Goal: Task Accomplishment & Management: Manage account settings

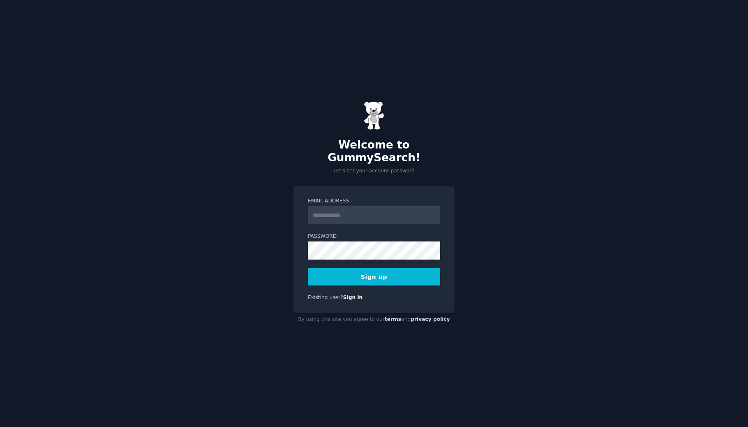
click at [343, 207] on input "Email Address" at bounding box center [374, 215] width 132 height 18
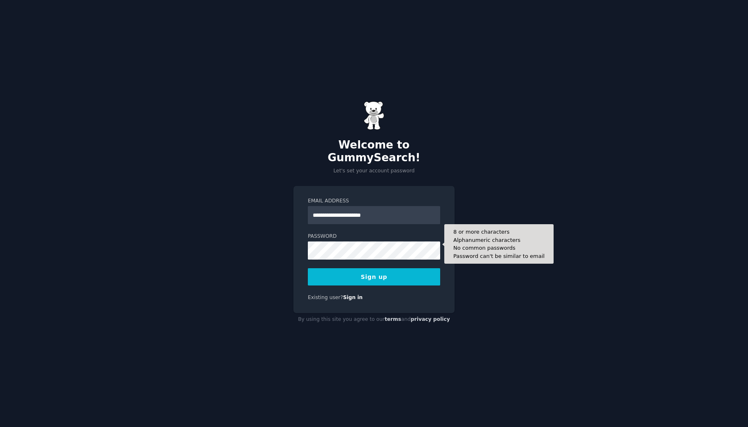
type input "**********"
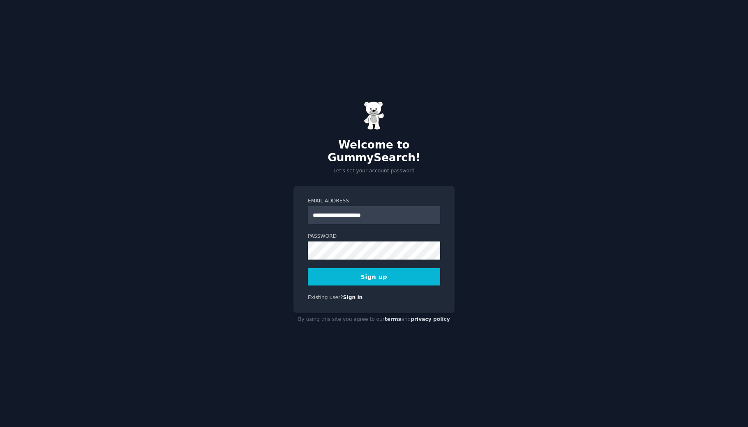
click at [403, 277] on button "Sign up" at bounding box center [374, 276] width 132 height 17
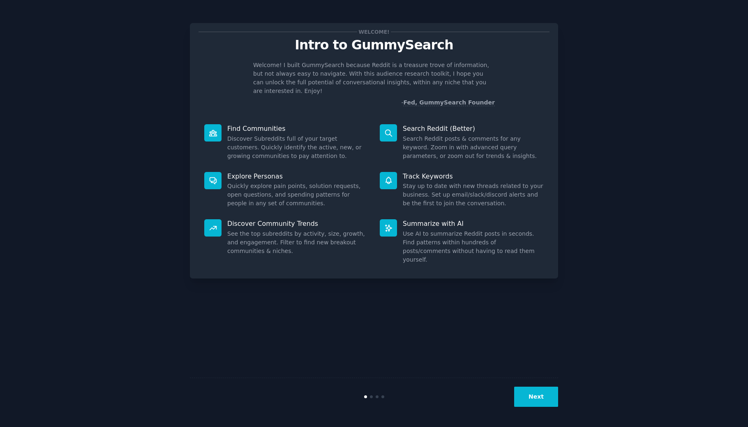
click at [545, 400] on button "Next" at bounding box center [536, 396] width 44 height 20
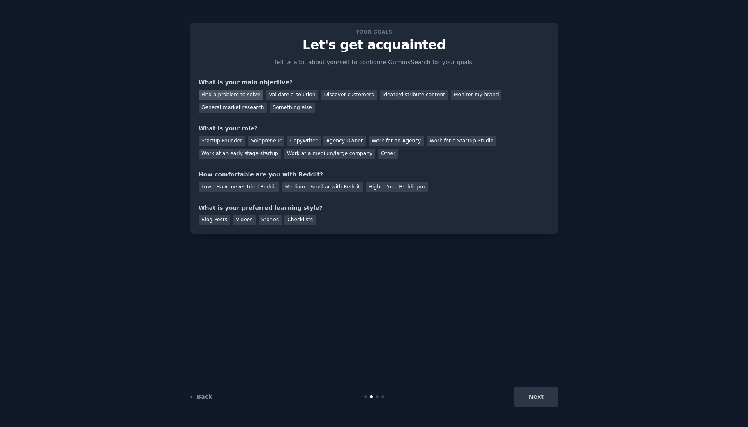
click at [228, 94] on div "Find a problem to solve" at bounding box center [231, 95] width 65 height 10
click at [258, 141] on div "Solopreneur" at bounding box center [266, 141] width 36 height 10
click at [293, 188] on div "Medium - Familiar with Reddit" at bounding box center [322, 187] width 81 height 10
click at [526, 392] on div "Next" at bounding box center [496, 396] width 123 height 20
click at [528, 400] on div "Next" at bounding box center [496, 396] width 123 height 20
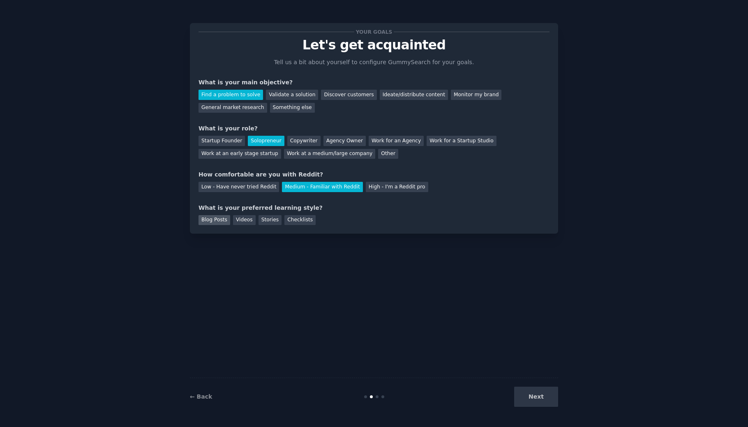
click at [217, 219] on div "Blog Posts" at bounding box center [215, 220] width 32 height 10
click at [534, 396] on button "Next" at bounding box center [536, 396] width 44 height 20
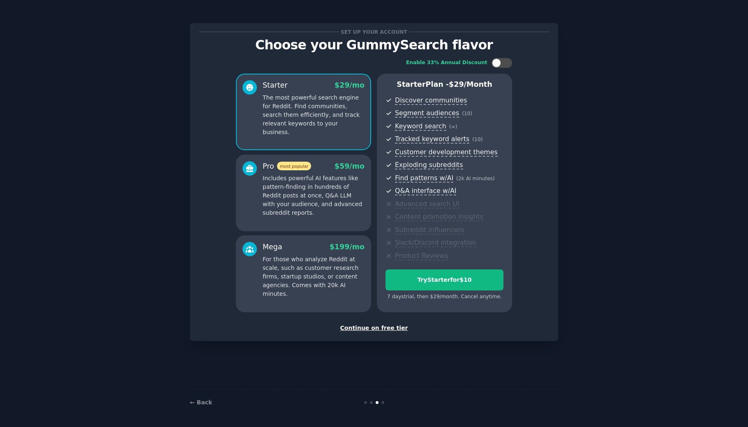
click at [399, 328] on div "Continue on free tier" at bounding box center [374, 328] width 351 height 9
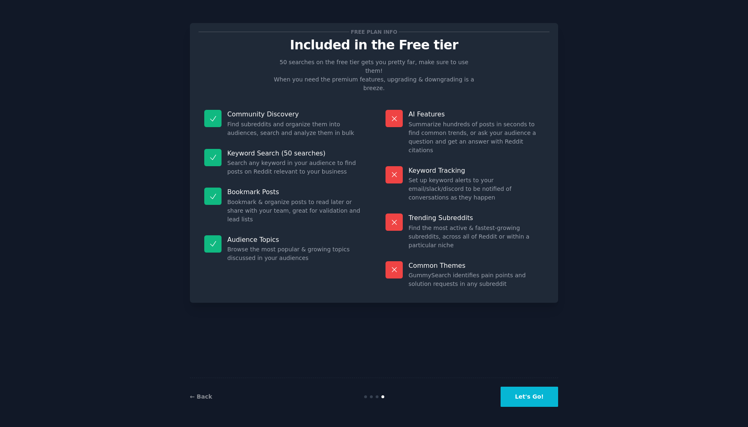
click at [541, 404] on button "Let's Go!" at bounding box center [530, 396] width 58 height 20
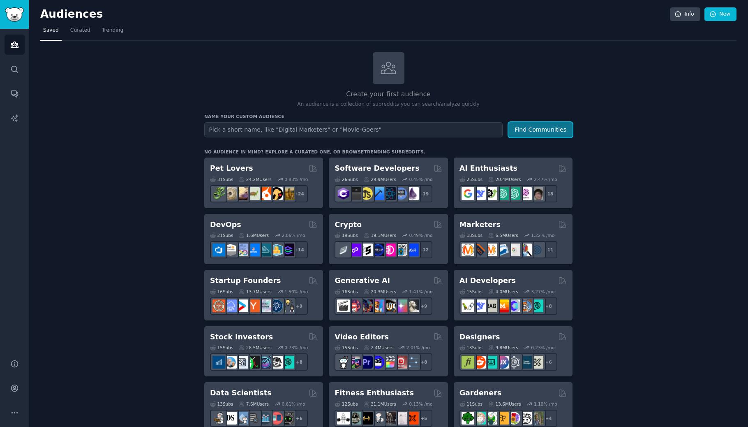
click at [542, 128] on button "Find Communities" at bounding box center [540, 129] width 64 height 15
click at [107, 30] on span "Trending" at bounding box center [112, 30] width 21 height 7
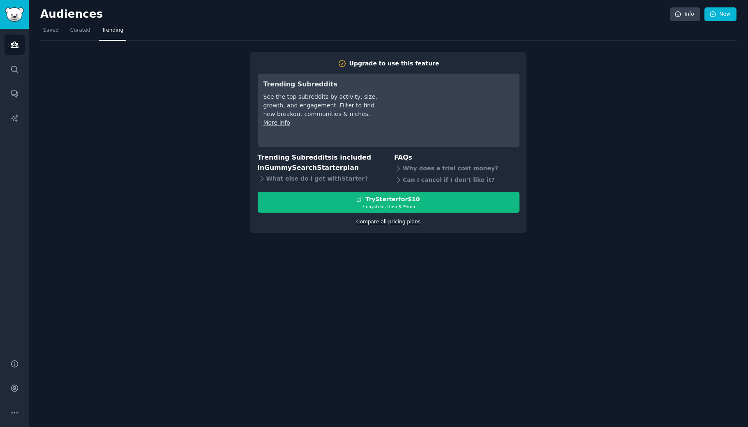
click at [361, 221] on link "Compare all pricing plans" at bounding box center [388, 222] width 64 height 6
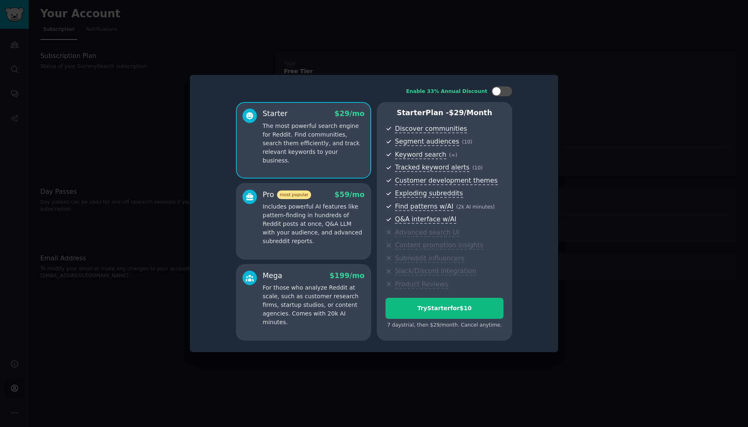
click at [335, 223] on p "Includes powerful AI features like pattern-finding in hundreds of Reddit posts …" at bounding box center [314, 223] width 102 height 43
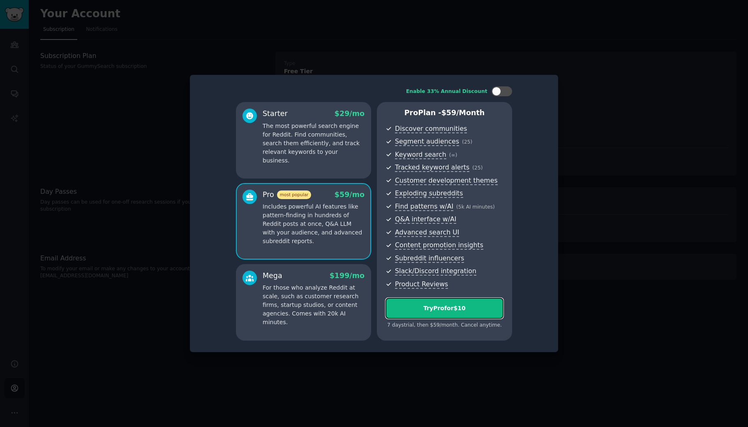
drag, startPoint x: 404, startPoint y: 309, endPoint x: 294, endPoint y: 253, distance: 123.4
click at [294, 253] on div "Starter $ 29 /mo The most powerful search engine for Reddit. Find communities, …" at bounding box center [374, 221] width 276 height 238
click at [500, 93] on div at bounding box center [496, 91] width 9 height 9
click at [500, 93] on div at bounding box center [498, 91] width 6 height 4
checkbox input "false"
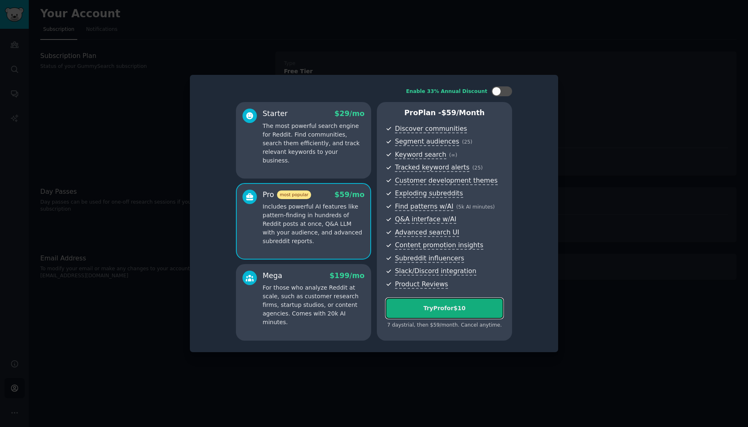
click at [454, 301] on button "Try Pro for $10" at bounding box center [445, 308] width 118 height 21
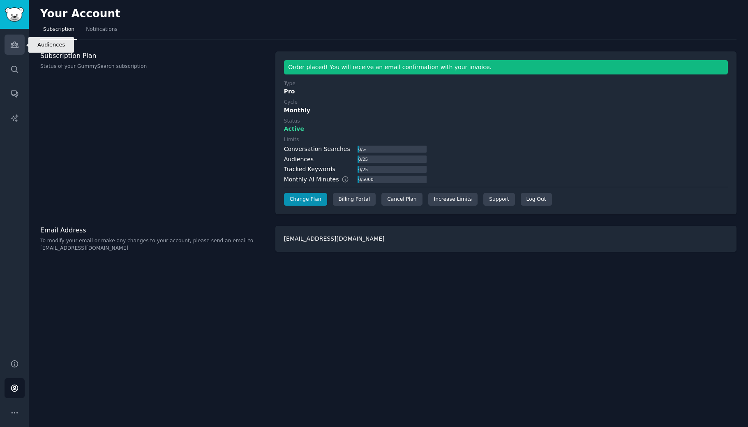
click at [14, 45] on icon "Sidebar" at bounding box center [14, 45] width 7 height 6
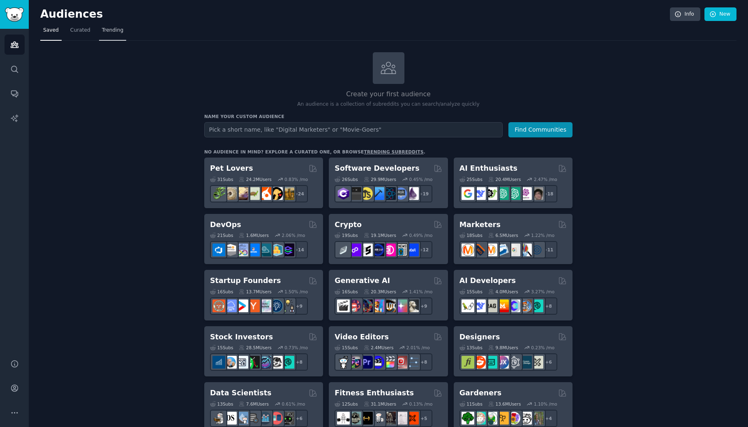
click at [105, 28] on span "Trending" at bounding box center [112, 30] width 21 height 7
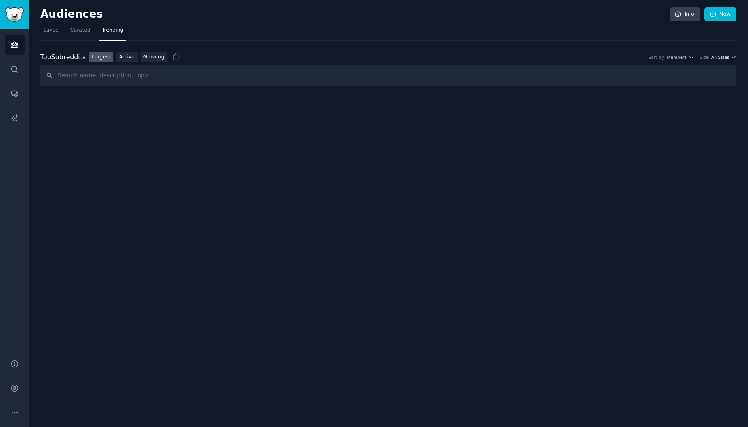
click at [716, 58] on span "All Sizes" at bounding box center [721, 57] width 18 height 6
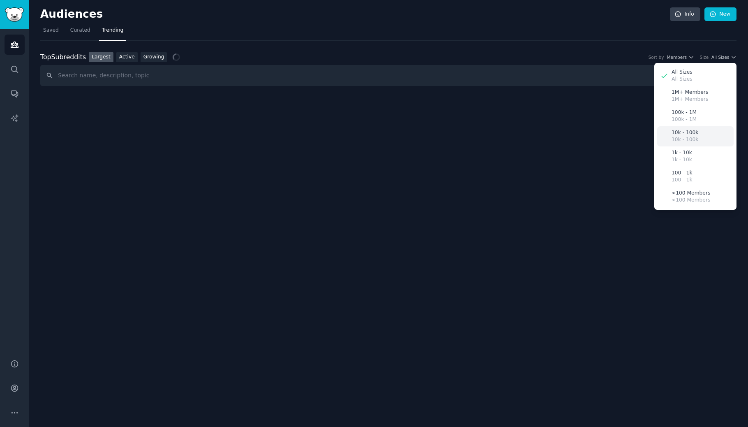
click at [697, 131] on p "10k - 100k" at bounding box center [685, 132] width 27 height 7
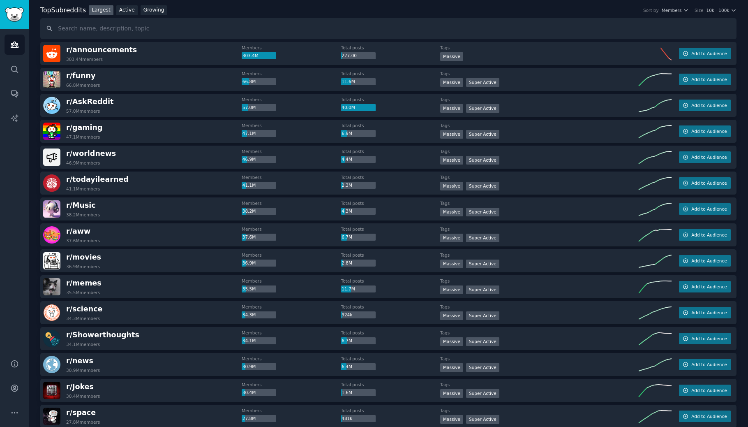
scroll to position [49, 0]
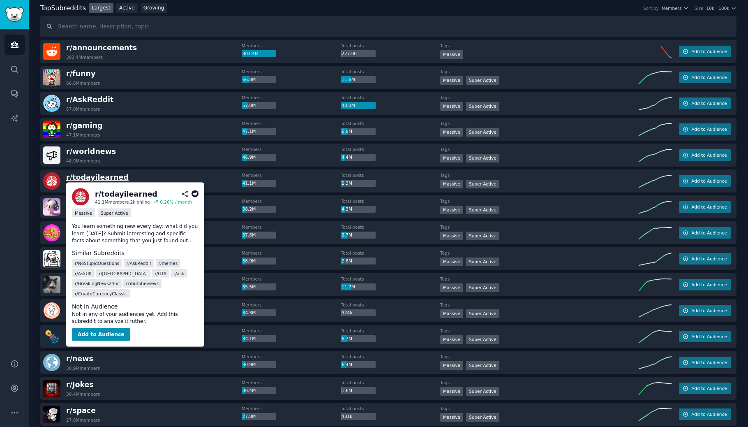
click at [97, 177] on span "r/ todayilearned" at bounding box center [97, 177] width 62 height 8
click at [82, 178] on span "r/ todayilearned" at bounding box center [97, 177] width 62 height 8
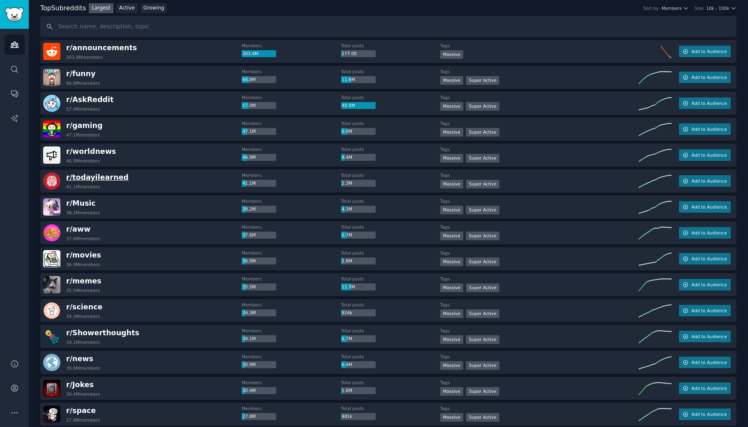
click at [77, 180] on span "r/ todayilearned" at bounding box center [97, 177] width 62 height 8
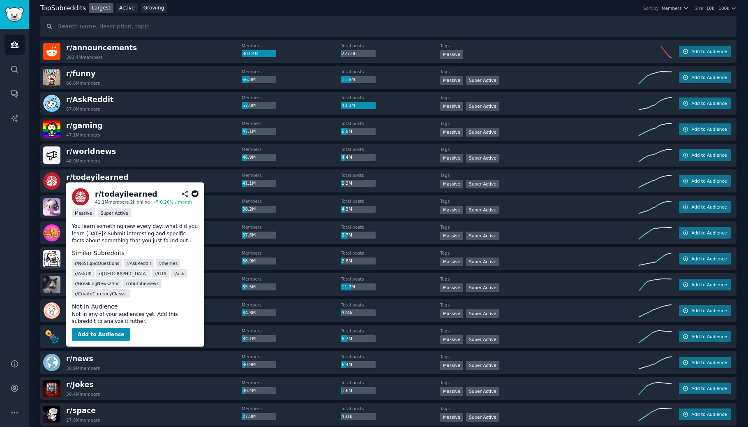
click at [98, 193] on div "r/ todayilearned" at bounding box center [126, 194] width 62 height 10
click at [89, 215] on div "Massive" at bounding box center [83, 212] width 23 height 9
click at [120, 214] on div "Super Active" at bounding box center [114, 212] width 33 height 9
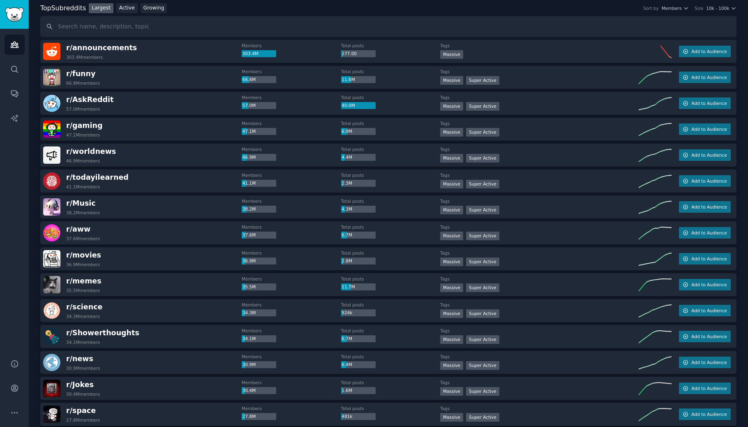
click at [84, 185] on div "41.1M members" at bounding box center [83, 187] width 34 height 6
click at [14, 67] on icon "Sidebar" at bounding box center [14, 69] width 9 height 9
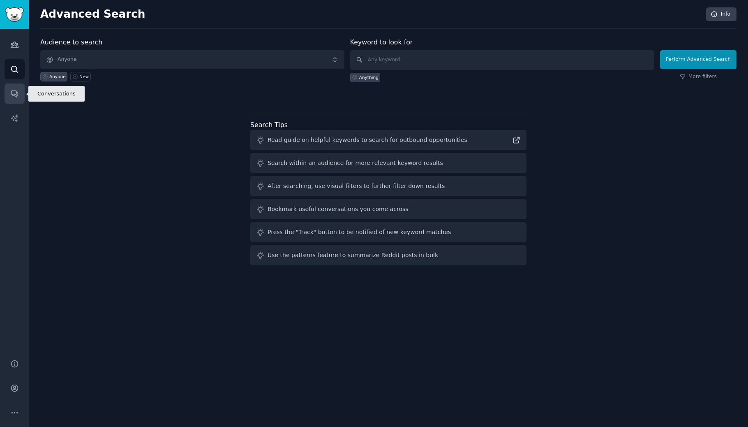
click at [5, 99] on link "Conversations" at bounding box center [15, 93] width 20 height 20
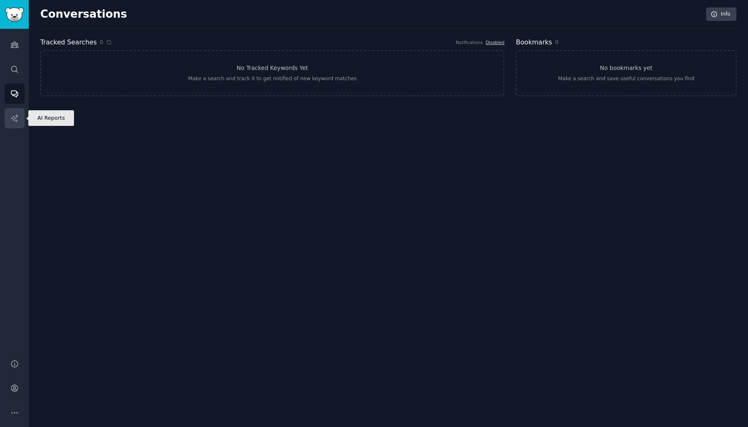
click at [24, 124] on link "AI Reports" at bounding box center [15, 118] width 20 height 20
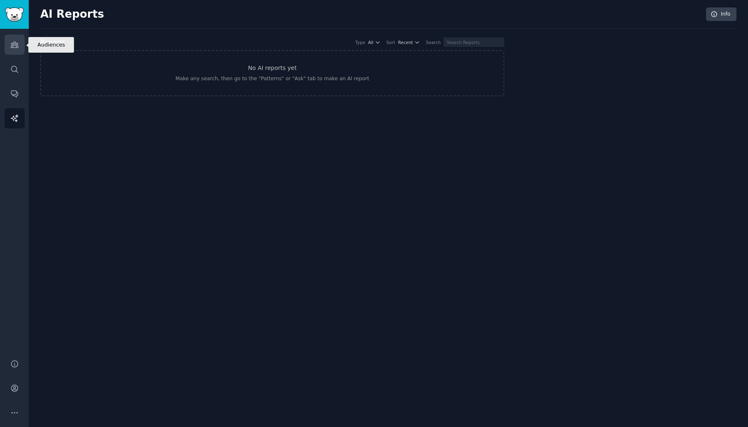
click at [14, 46] on icon "Sidebar" at bounding box center [14, 44] width 9 height 9
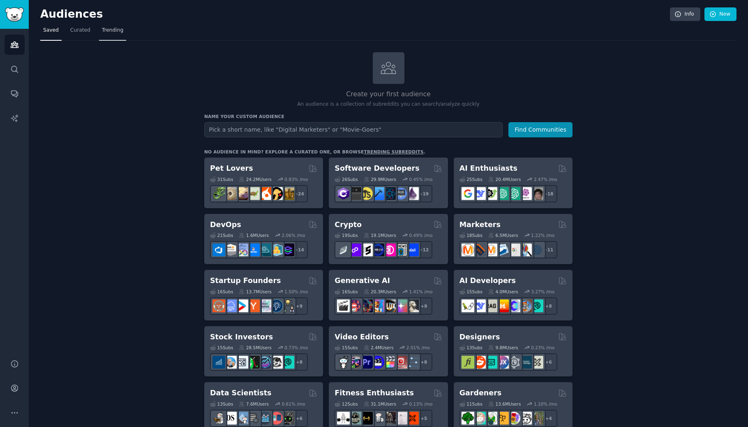
click at [118, 35] on link "Trending" at bounding box center [112, 32] width 27 height 17
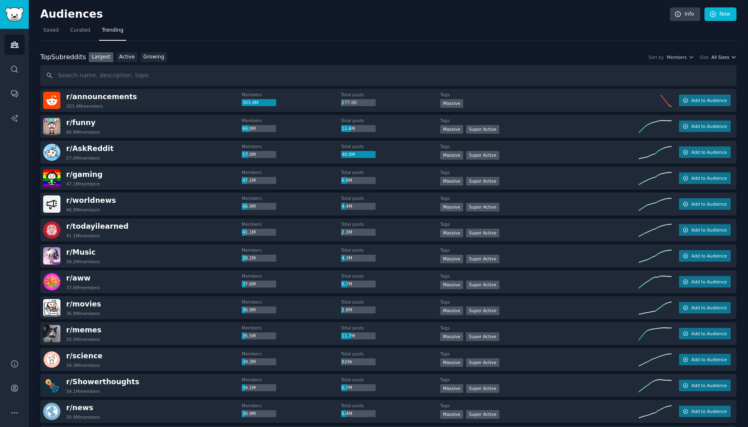
click at [721, 57] on span "All Sizes" at bounding box center [721, 57] width 18 height 6
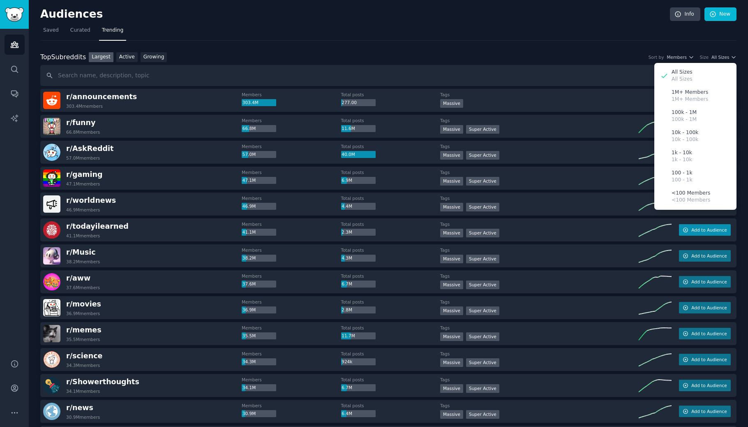
click at [691, 231] on span "Add to Audience" at bounding box center [708, 230] width 35 height 6
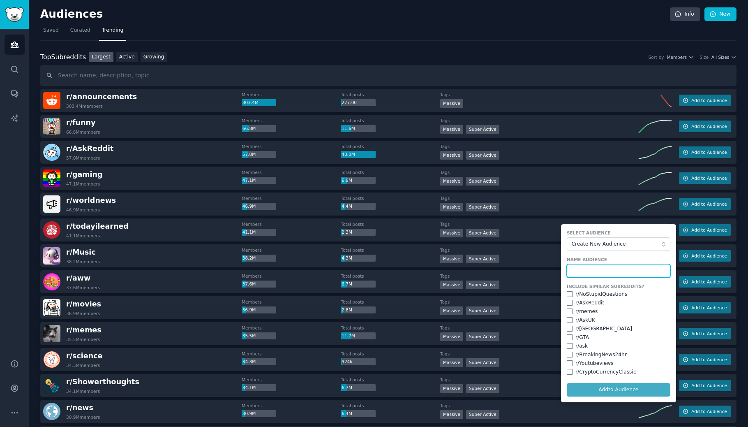
click at [643, 274] on input "text" at bounding box center [619, 271] width 104 height 14
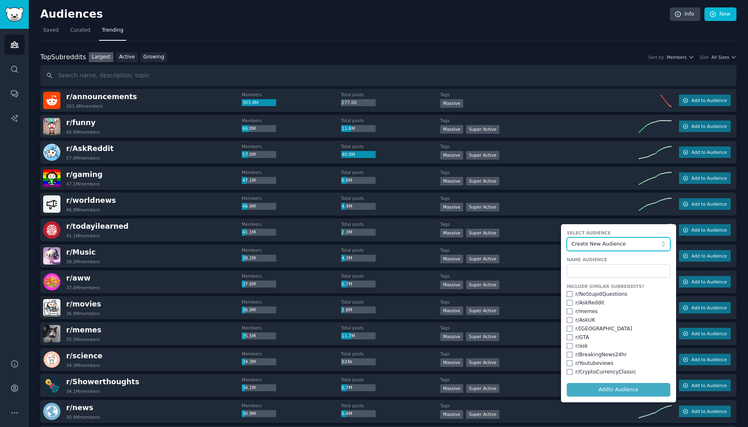
click at [641, 248] on button "Create New Audience" at bounding box center [619, 244] width 104 height 14
click at [635, 248] on button "Create New Audience" at bounding box center [619, 244] width 104 height 14
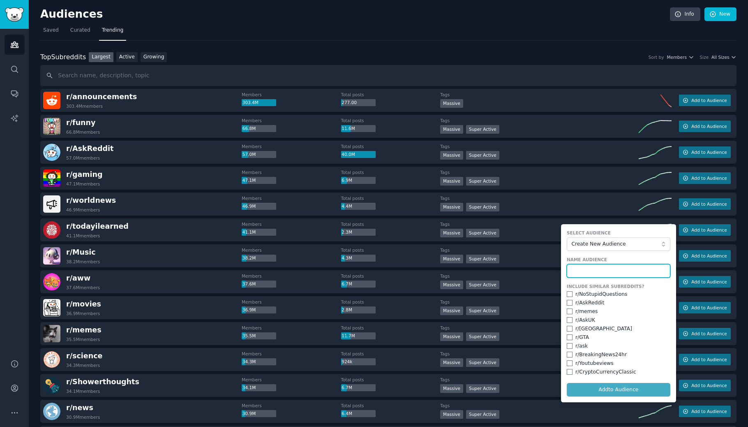
click at [626, 271] on input "text" at bounding box center [619, 271] width 104 height 14
type input "TIL"
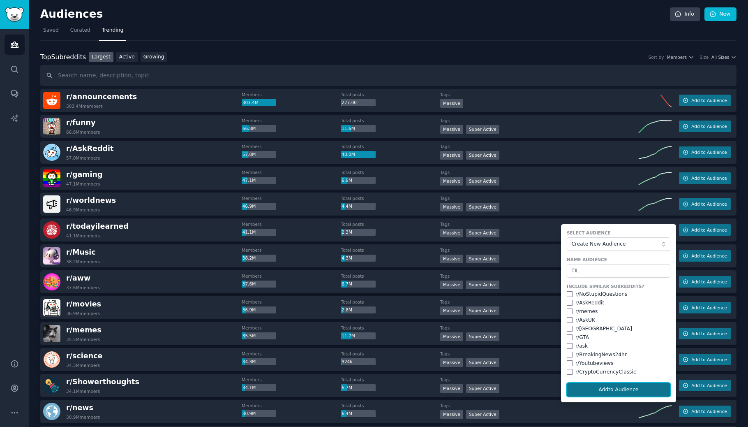
click at [612, 393] on button "Add to Audience" at bounding box center [619, 390] width 104 height 14
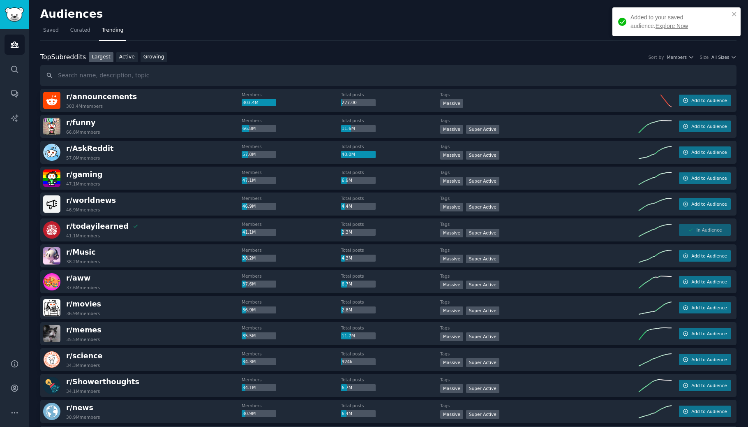
click at [645, 21] on div "Added to your saved audience. Explore Now" at bounding box center [680, 21] width 99 height 17
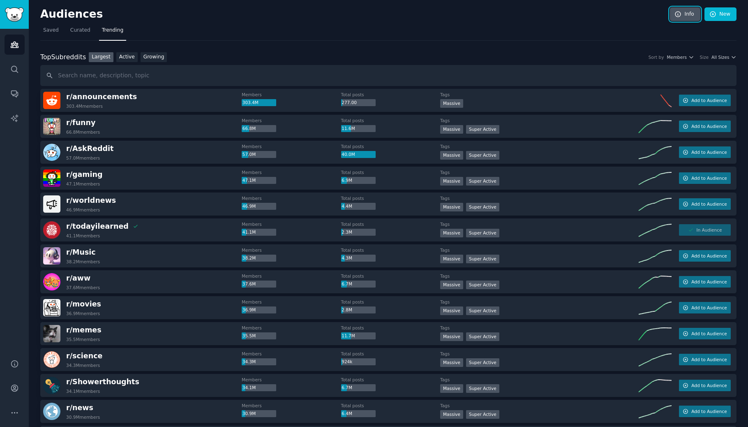
click at [682, 11] on link "Info" at bounding box center [685, 14] width 30 height 14
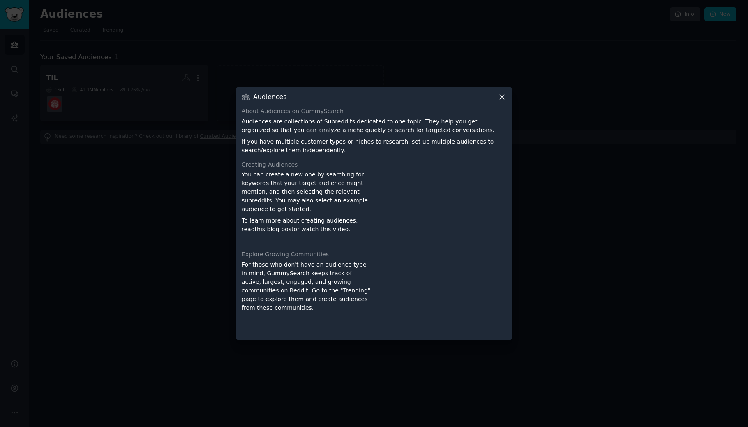
click at [459, 115] on div "About Audiences on GummySearch" at bounding box center [374, 111] width 265 height 9
click at [501, 100] on icon at bounding box center [502, 96] width 9 height 9
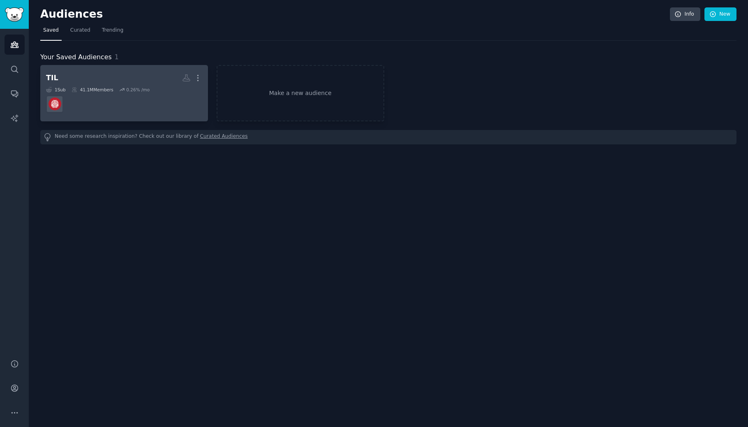
click at [84, 78] on h2 "TIL More" at bounding box center [124, 78] width 156 height 14
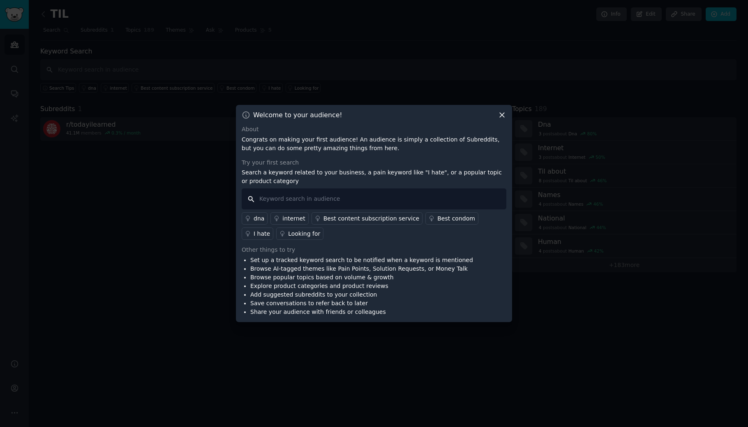
click at [421, 194] on input "text" at bounding box center [374, 198] width 265 height 21
type input "i"
type input "I hat"
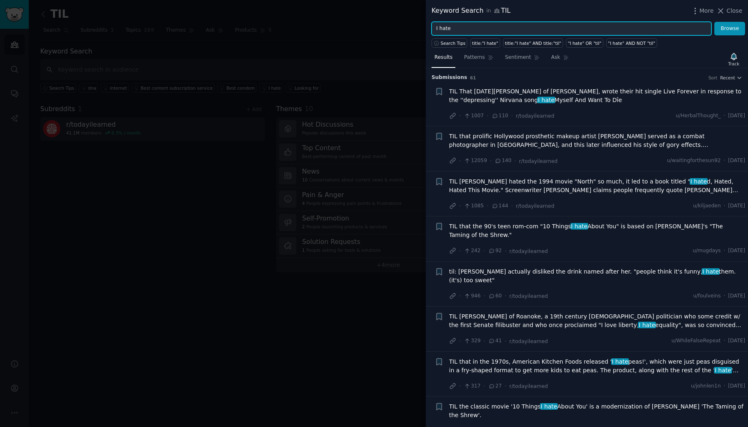
click at [449, 29] on input "I hate" at bounding box center [572, 29] width 280 height 14
click at [714, 22] on button "Browse" at bounding box center [729, 29] width 31 height 14
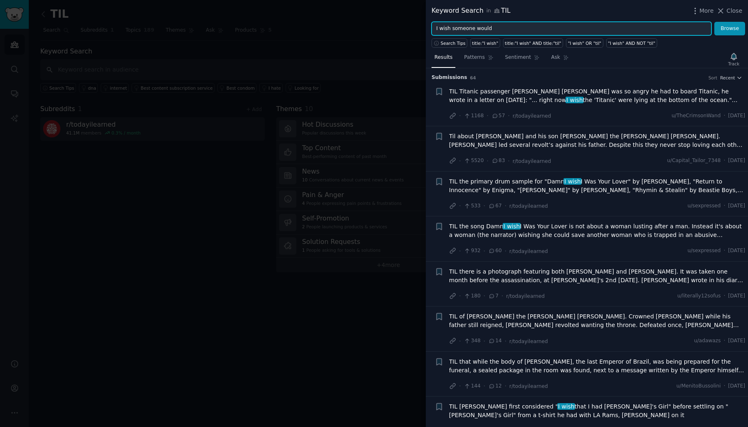
click at [714, 22] on button "Browse" at bounding box center [729, 29] width 31 height 14
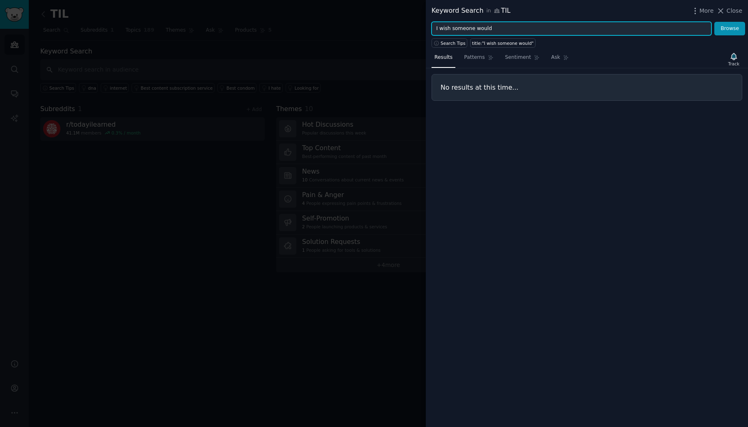
click at [471, 24] on input "I wish someone would" at bounding box center [572, 29] width 280 height 14
click at [471, 25] on input "I wish someone would" at bounding box center [572, 29] width 280 height 14
click at [467, 27] on input "I wish someone would" at bounding box center [572, 29] width 280 height 14
drag, startPoint x: 467, startPoint y: 27, endPoint x: 499, endPoint y: 27, distance: 32.1
click at [499, 27] on input "I wish someone would" at bounding box center [572, 29] width 280 height 14
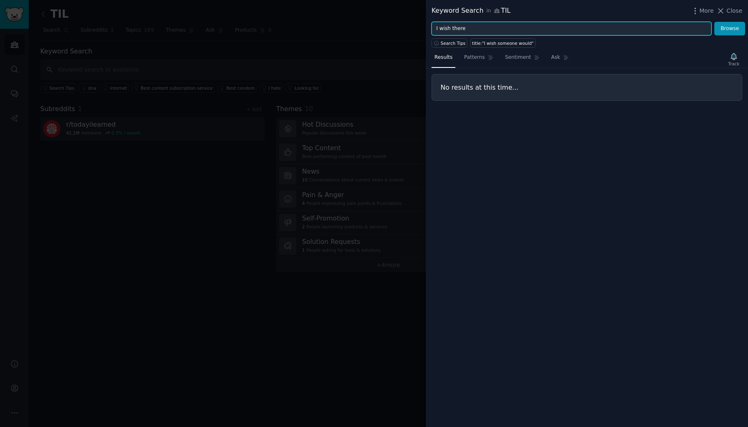
click at [714, 22] on button "Browse" at bounding box center [729, 29] width 31 height 14
click at [495, 28] on input "I wish there" at bounding box center [572, 29] width 280 height 14
click at [714, 22] on button "Browse" at bounding box center [729, 29] width 31 height 14
type input "an app for that"
click at [714, 22] on button "Browse" at bounding box center [729, 29] width 31 height 14
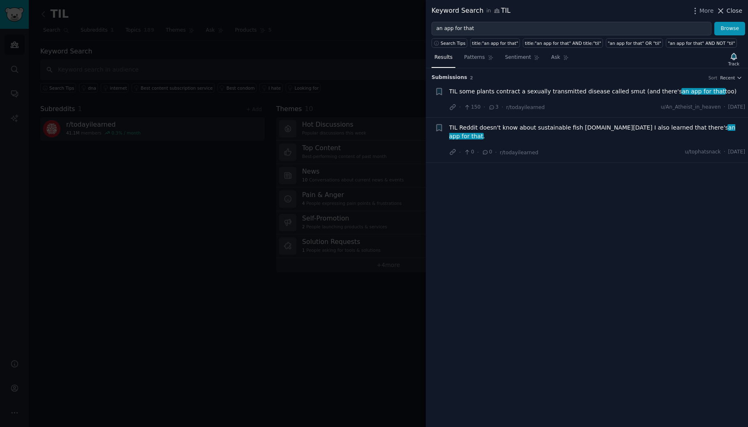
click at [730, 13] on span "Close" at bounding box center [735, 11] width 16 height 9
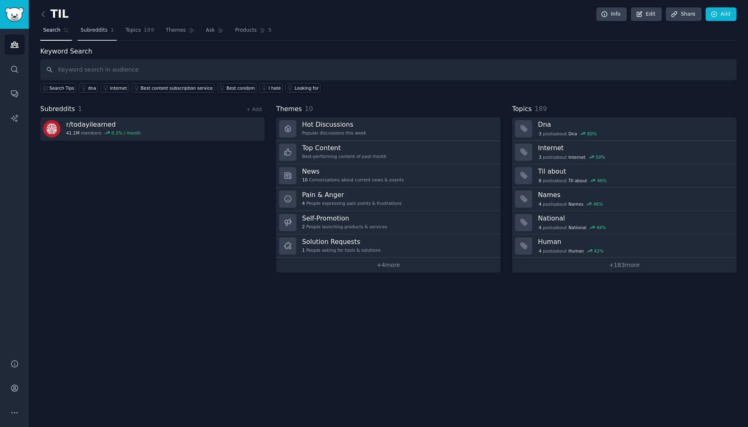
click at [90, 34] on link "Subreddits 1" at bounding box center [97, 32] width 39 height 17
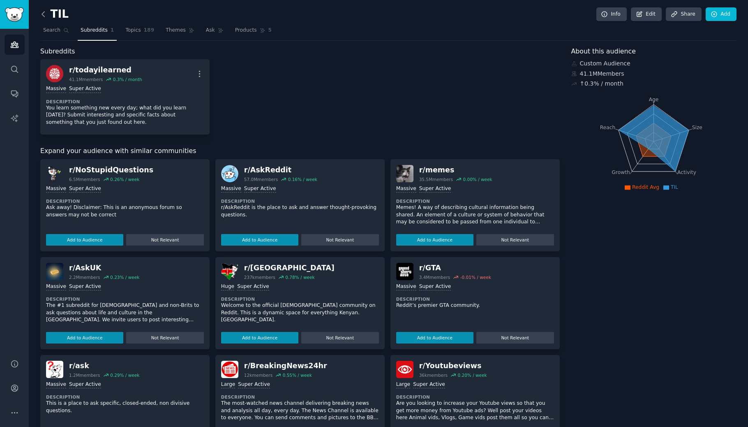
click at [42, 13] on icon at bounding box center [43, 14] width 9 height 9
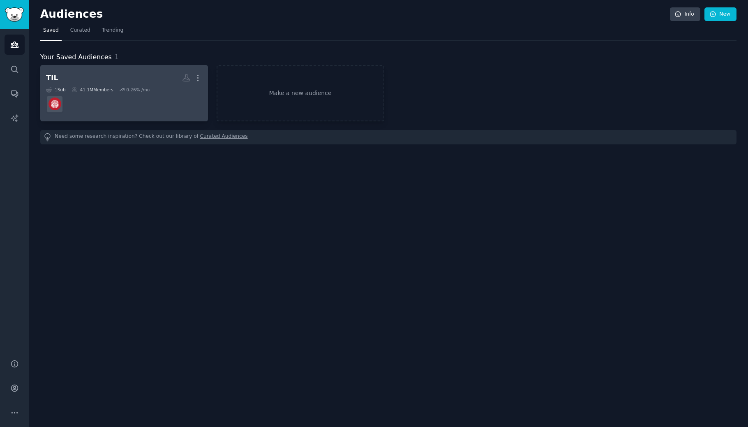
click at [68, 75] on h2 "TIL More" at bounding box center [124, 78] width 156 height 14
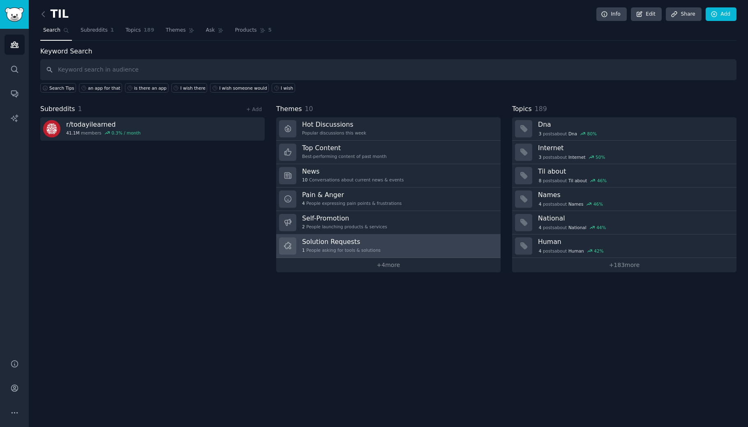
click at [316, 240] on h3 "Solution Requests" at bounding box center [341, 241] width 79 height 9
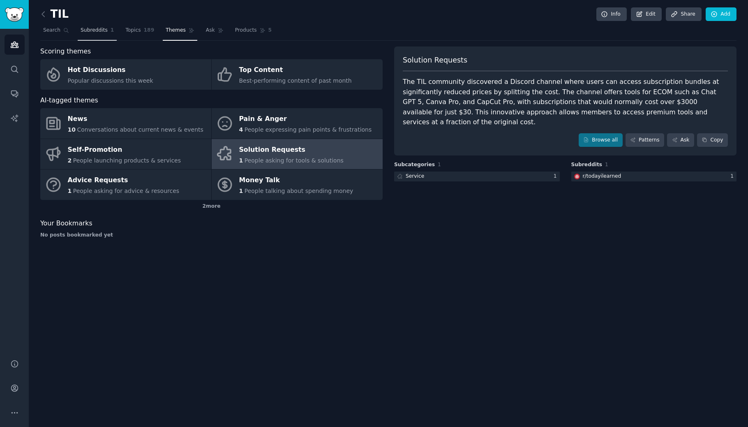
click at [81, 32] on span "Subreddits" at bounding box center [94, 30] width 27 height 7
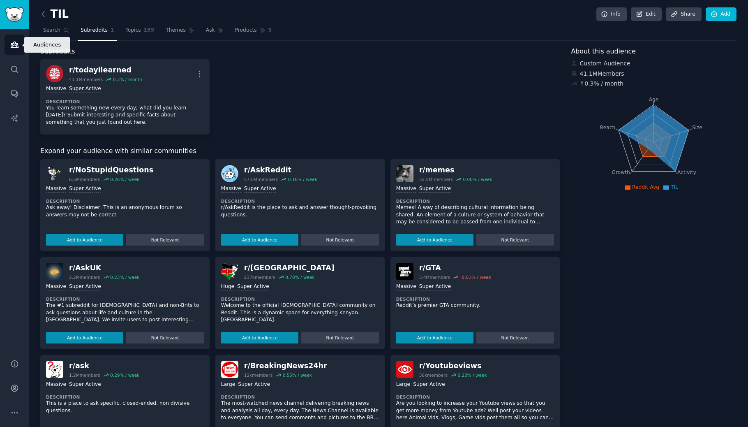
click at [18, 49] on link "Audiences" at bounding box center [15, 45] width 20 height 20
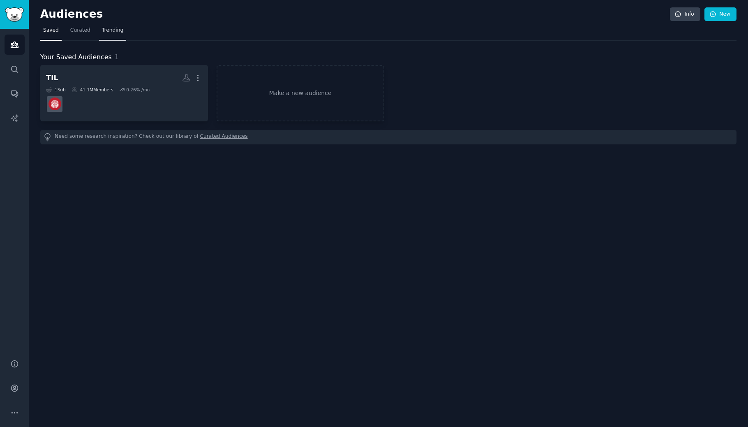
click at [107, 28] on span "Trending" at bounding box center [112, 30] width 21 height 7
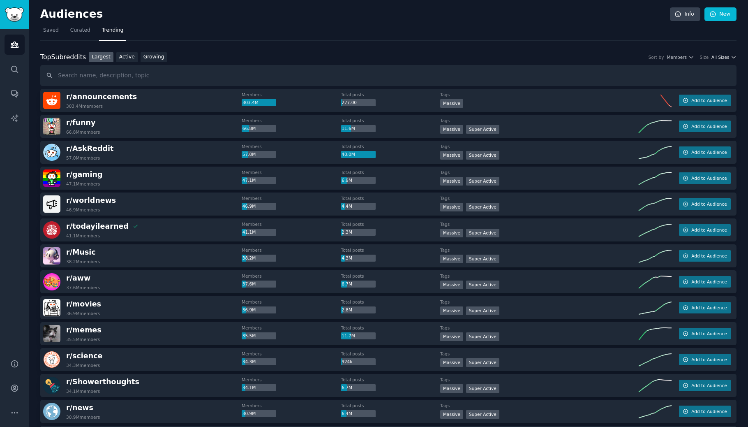
click at [723, 55] on span "All Sizes" at bounding box center [721, 57] width 18 height 6
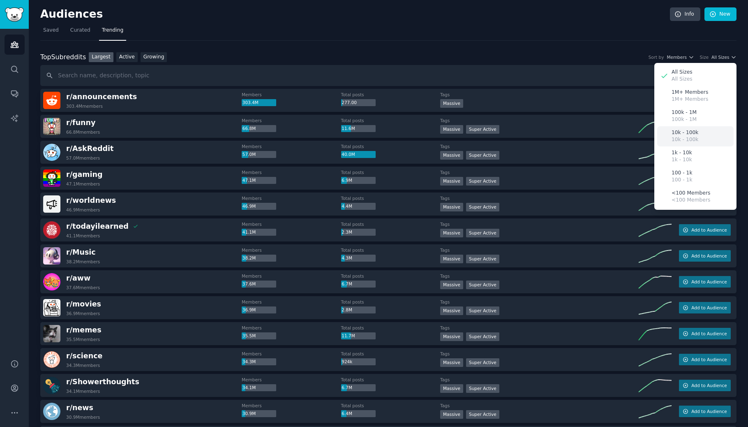
click at [706, 134] on div "10k - 100k 10k - 100k" at bounding box center [695, 136] width 76 height 20
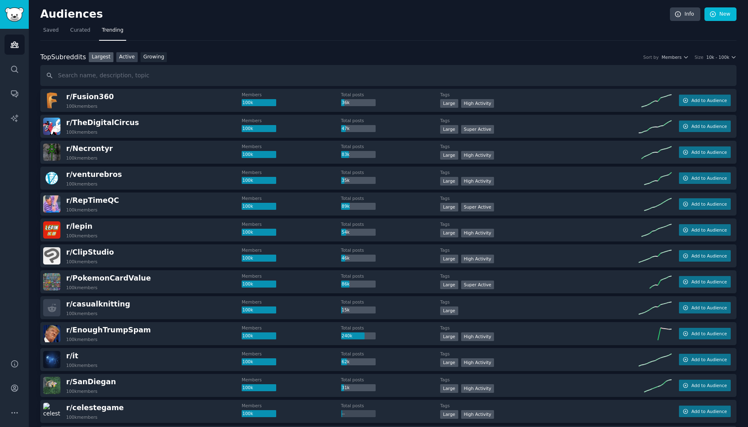
click at [122, 56] on link "Active" at bounding box center [126, 57] width 21 height 10
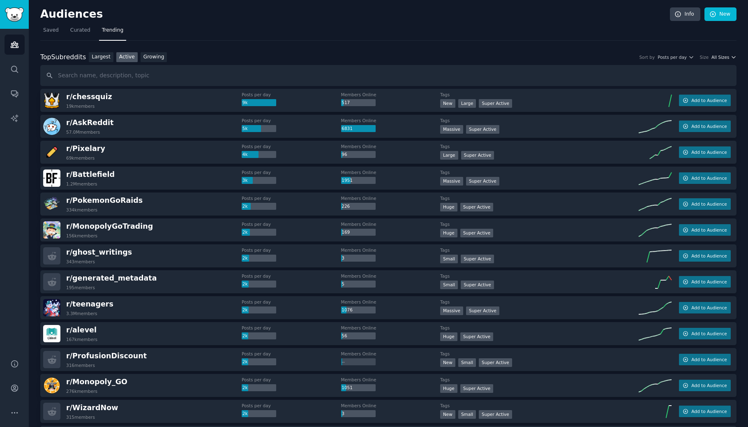
click at [716, 57] on span "All Sizes" at bounding box center [721, 57] width 18 height 6
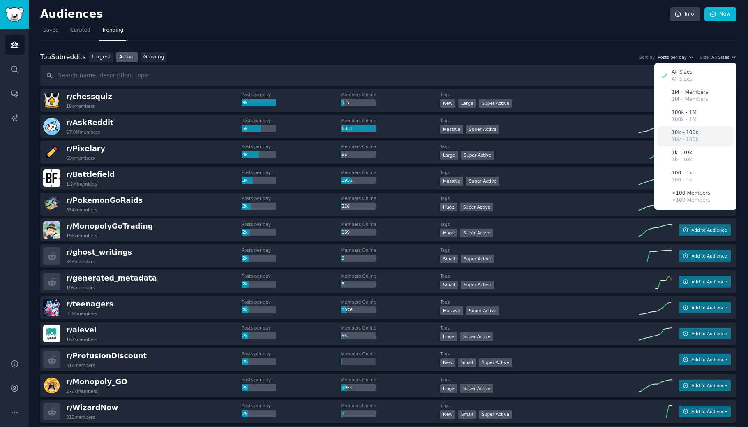
click at [705, 134] on div "10k - 100k 10k - 100k" at bounding box center [695, 136] width 76 height 20
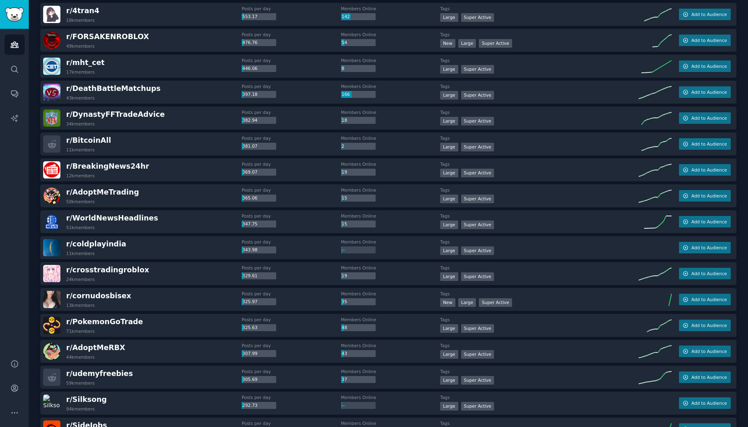
scroll to position [242, 0]
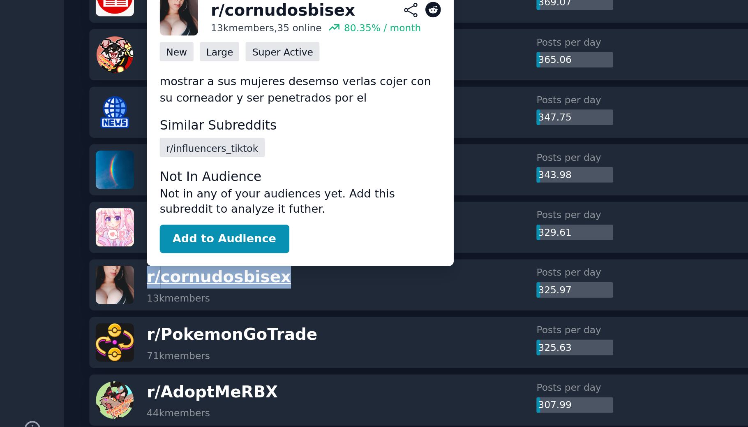
drag, startPoint x: 125, startPoint y: 296, endPoint x: 67, endPoint y: 297, distance: 58.0
click at [67, 297] on div "r/ cornudosbisex 13k members" at bounding box center [142, 298] width 199 height 17
copy span "r/ cornudosbisex"
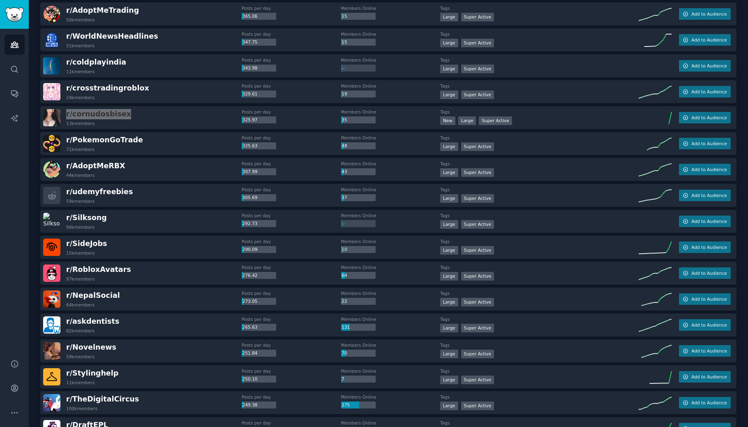
scroll to position [423, 0]
drag, startPoint x: 73, startPoint y: 242, endPoint x: 119, endPoint y: 243, distance: 46.1
click at [119, 243] on div "r/ SideJobs 15k members" at bounding box center [142, 246] width 199 height 17
click at [90, 245] on span "r/ SideJobs" at bounding box center [86, 243] width 41 height 8
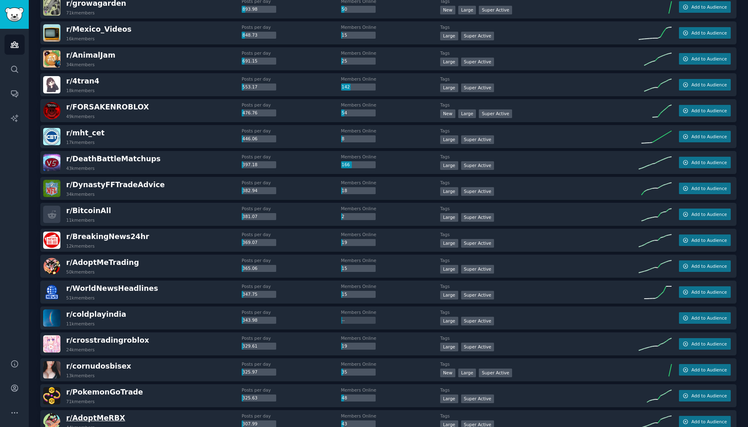
scroll to position [0, 0]
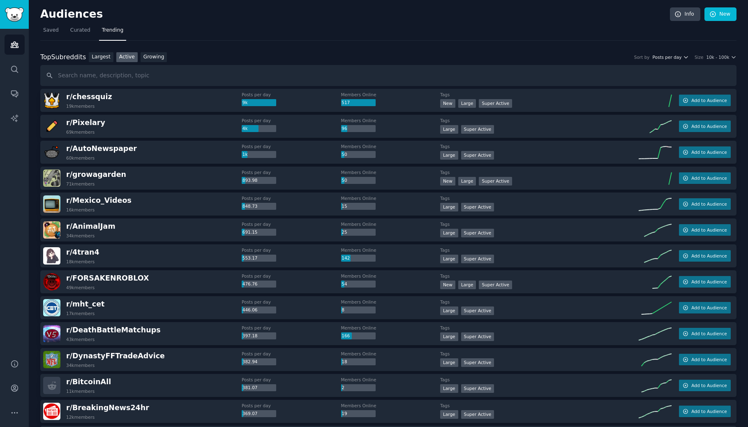
click at [659, 55] on span "Posts per day" at bounding box center [667, 57] width 29 height 6
click at [664, 84] on div "Members Online" at bounding box center [648, 87] width 76 height 14
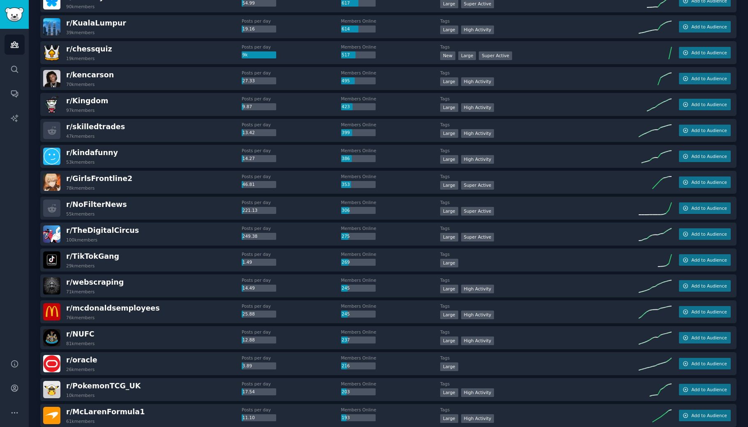
scroll to position [126, 0]
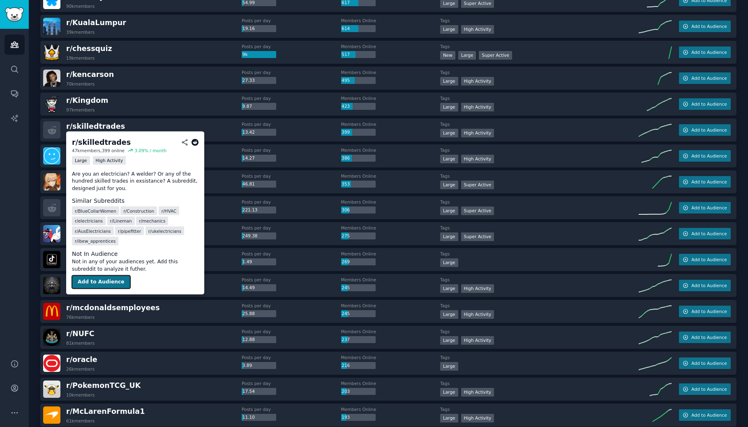
click at [82, 281] on button "Add to Audience" at bounding box center [101, 281] width 58 height 13
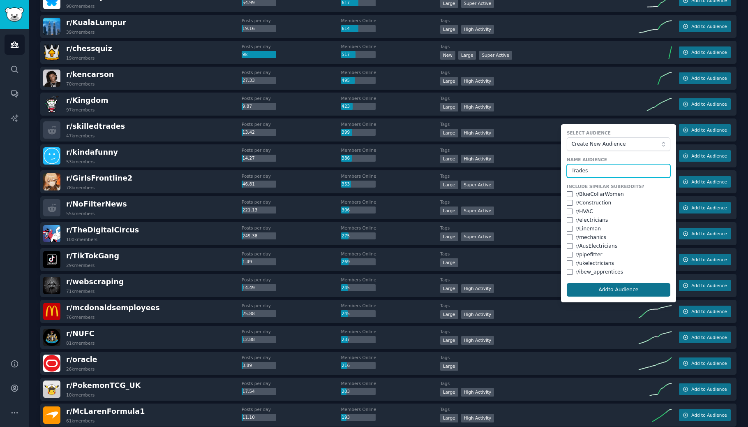
type input "Trades"
click at [606, 290] on button "Add to Audience" at bounding box center [619, 290] width 104 height 14
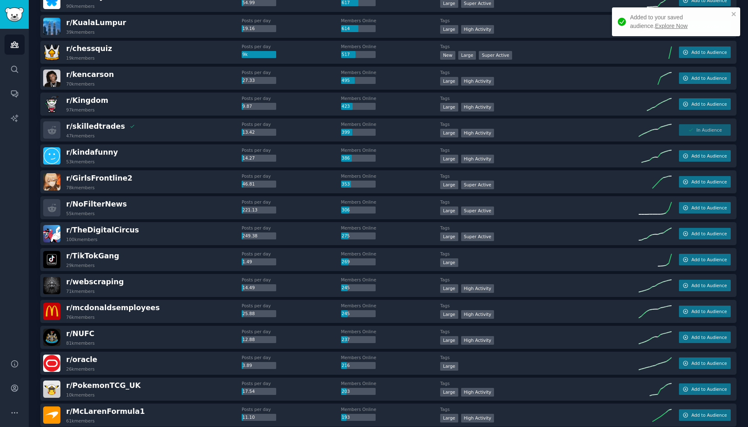
click at [655, 25] on link "Explore Now" at bounding box center [671, 26] width 32 height 7
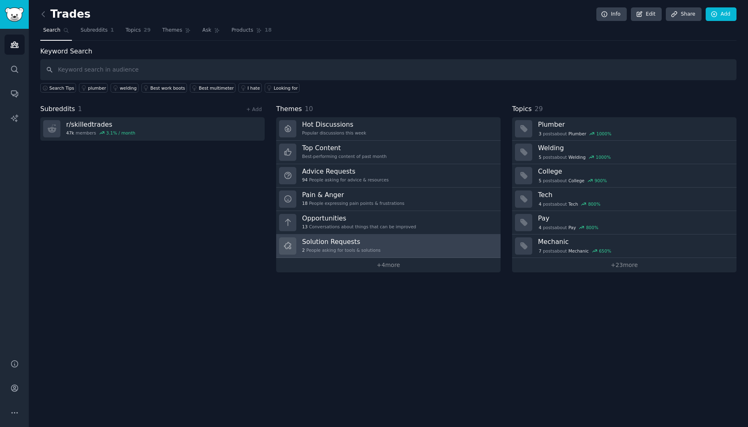
click at [379, 238] on link "Solution Requests 2 People asking for tools & solutions" at bounding box center [388, 245] width 224 height 23
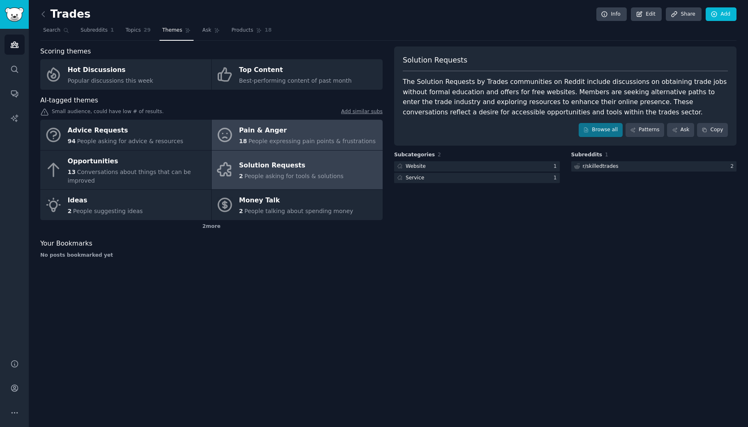
click at [279, 133] on div "Pain & Anger" at bounding box center [307, 130] width 137 height 13
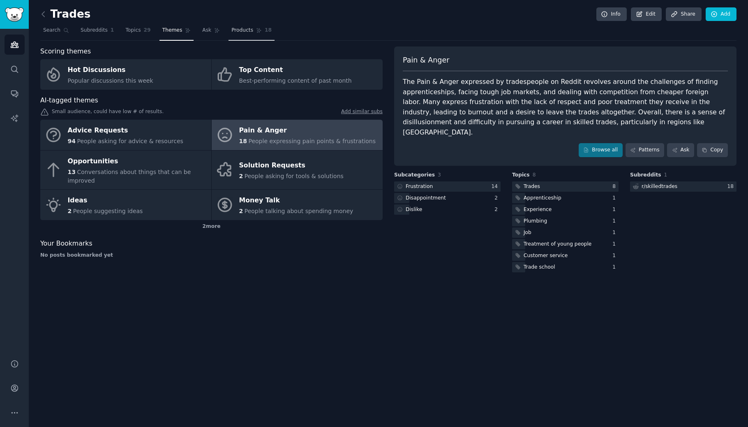
click at [245, 27] on span "Products" at bounding box center [242, 30] width 22 height 7
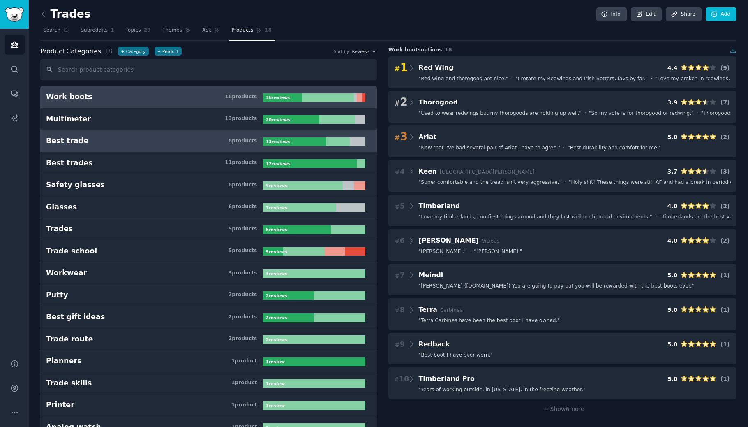
click at [133, 136] on h3 "Best trade 8 product s" at bounding box center [154, 141] width 217 height 10
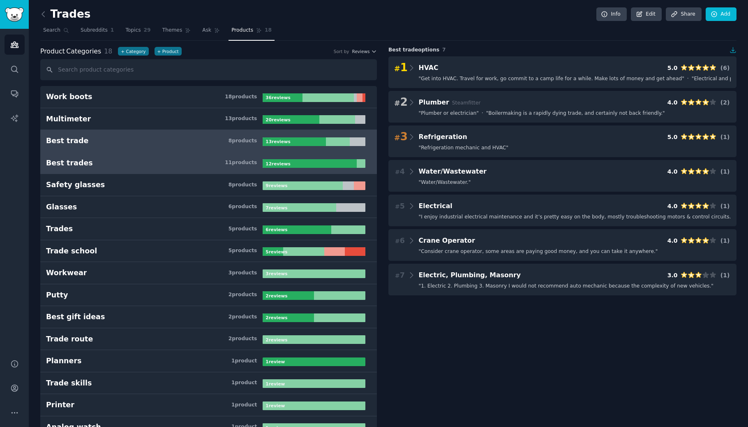
click at [98, 163] on h3 "Best trades 11 product s" at bounding box center [154, 163] width 217 height 10
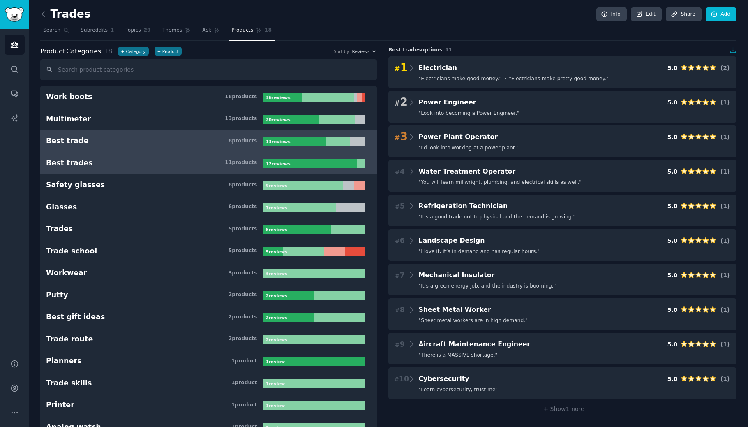
click at [97, 145] on h3 "Best trade 8 product s" at bounding box center [154, 141] width 217 height 10
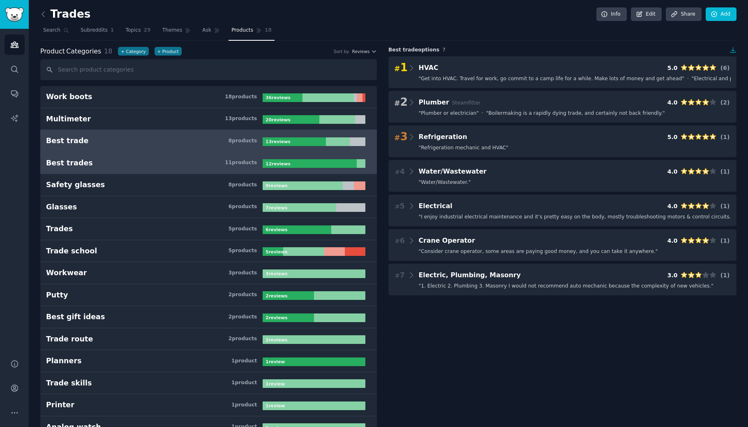
click at [88, 156] on link "Best trades 11 product s 12 review s" at bounding box center [208, 163] width 337 height 22
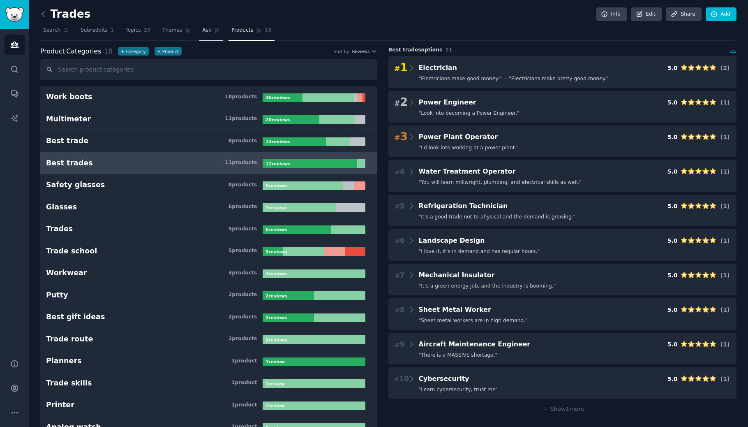
click at [202, 31] on span "Ask" at bounding box center [206, 30] width 9 height 7
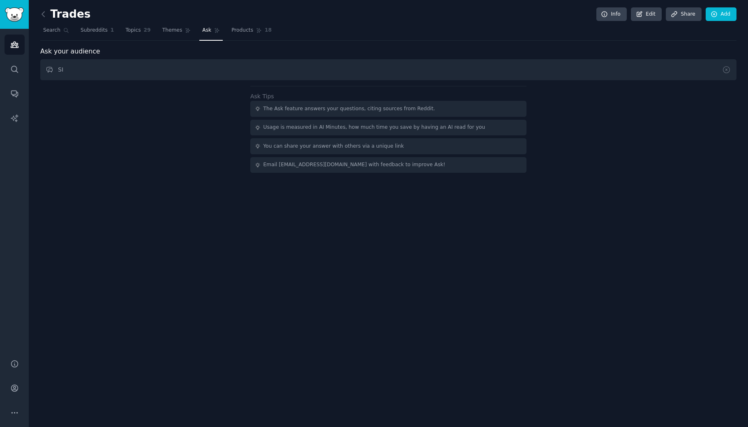
type input "S"
type input "Is there any room to make a profitable saas?"
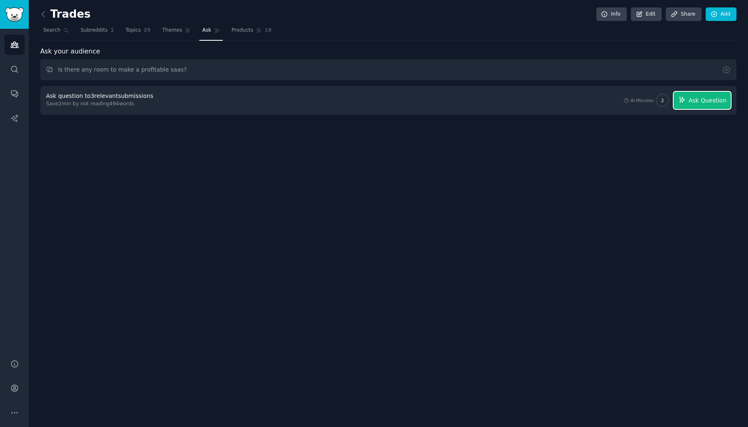
click at [684, 106] on button "Ask Question" at bounding box center [702, 100] width 57 height 17
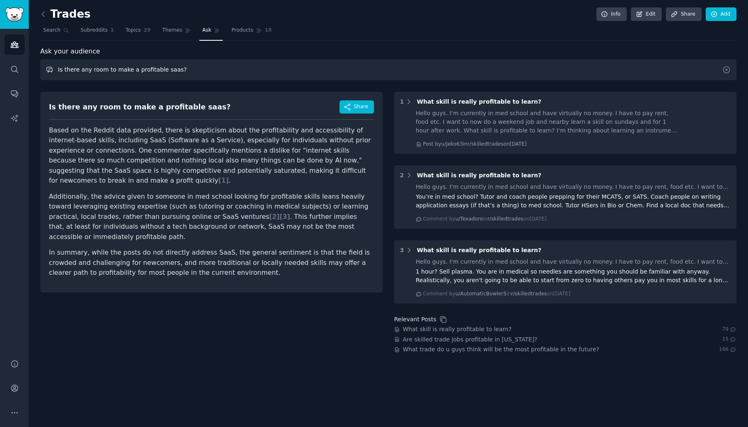
click at [147, 74] on input "Is there any room to make a profitable saas?" at bounding box center [388, 69] width 696 height 21
click at [53, 30] on span "Search" at bounding box center [51, 30] width 17 height 7
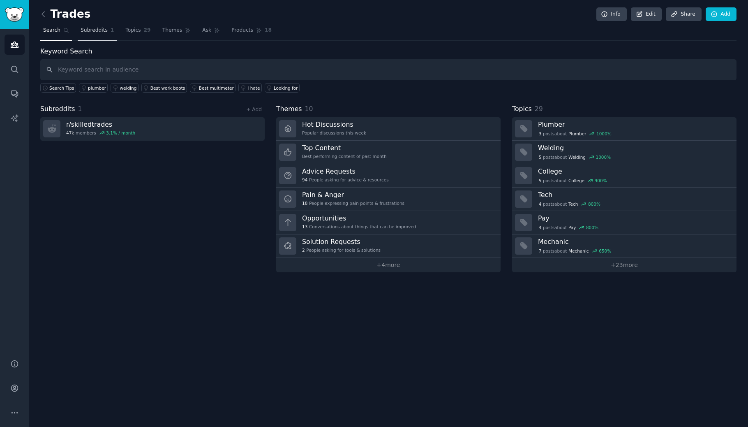
click at [96, 30] on span "Subreddits" at bounding box center [94, 30] width 27 height 7
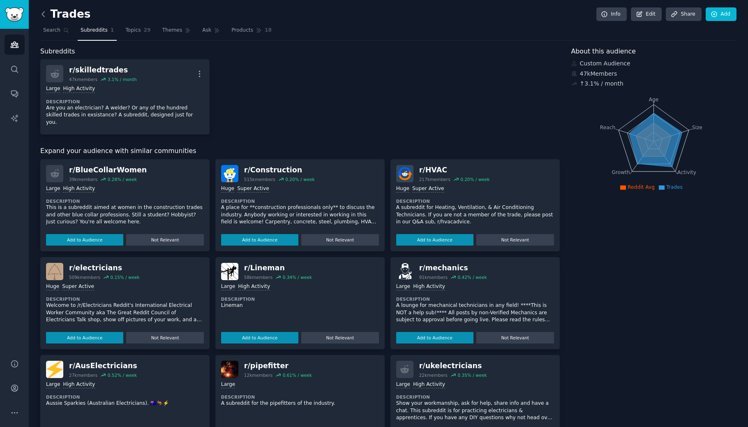
click at [43, 14] on icon at bounding box center [43, 14] width 9 height 9
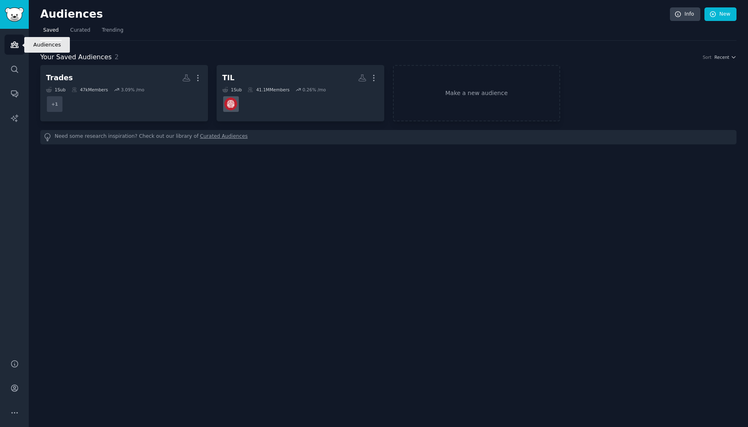
click at [14, 46] on icon "Sidebar" at bounding box center [14, 44] width 9 height 9
click at [102, 33] on span "Trending" at bounding box center [112, 30] width 21 height 7
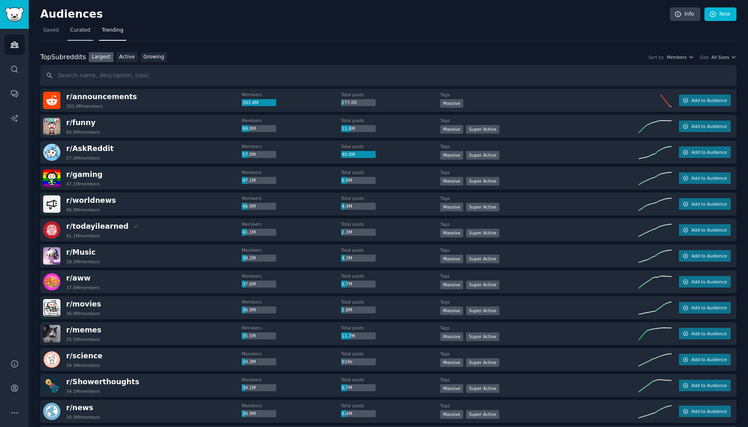
click at [81, 32] on span "Curated" at bounding box center [80, 30] width 20 height 7
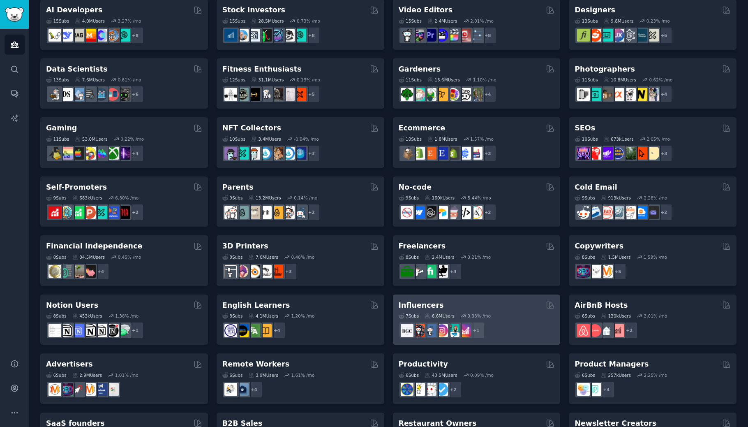
scroll to position [231, 0]
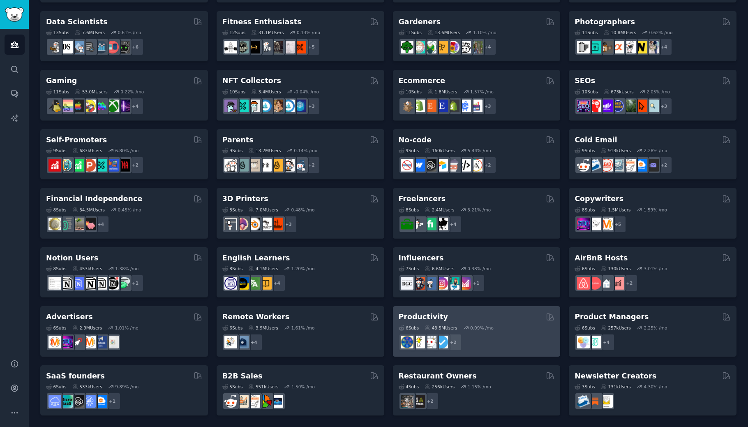
click at [428, 312] on h2 "Productivity" at bounding box center [423, 317] width 49 height 10
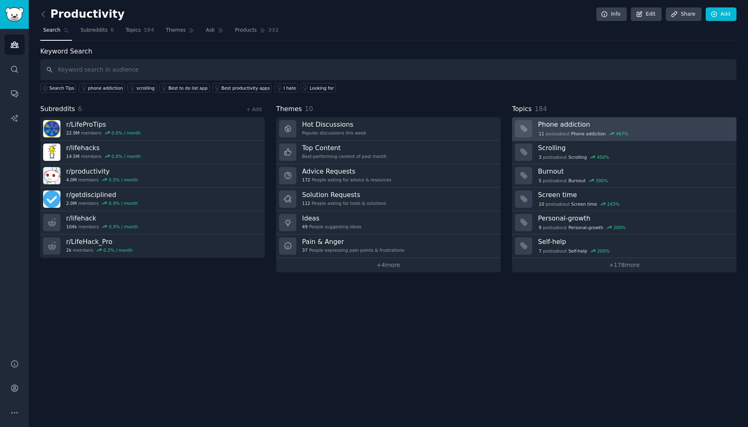
click at [543, 118] on link "Phone addiction 11 post s about Phone addiction 467 %" at bounding box center [624, 128] width 224 height 23
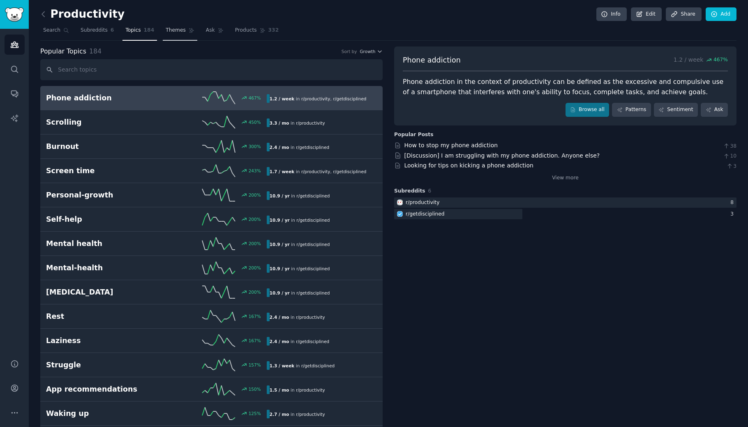
click at [169, 33] on span "Themes" at bounding box center [176, 30] width 20 height 7
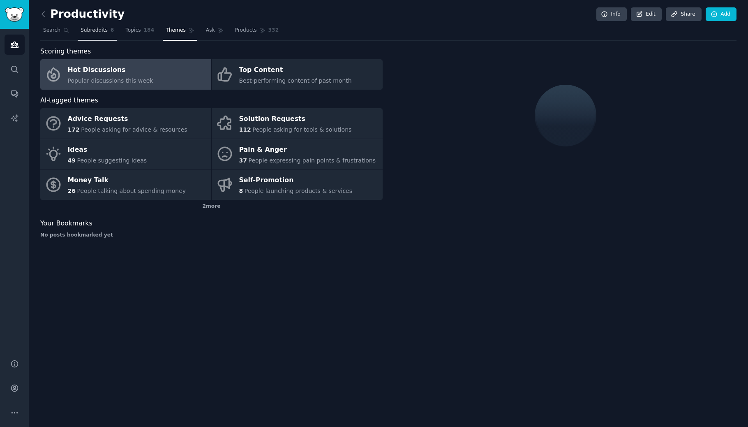
click at [93, 32] on span "Subreddits" at bounding box center [94, 30] width 27 height 7
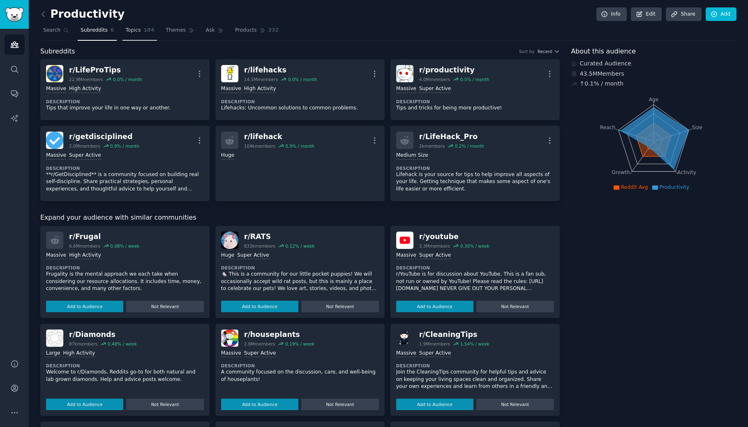
click at [140, 30] on span "Topics" at bounding box center [132, 30] width 15 height 7
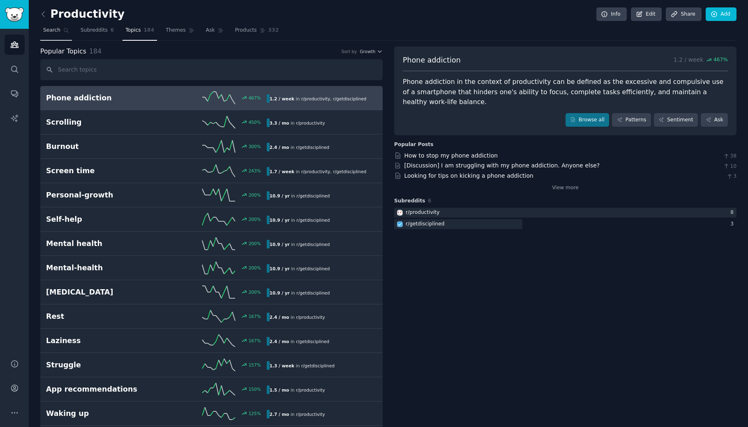
click at [64, 32] on icon at bounding box center [66, 31] width 6 height 6
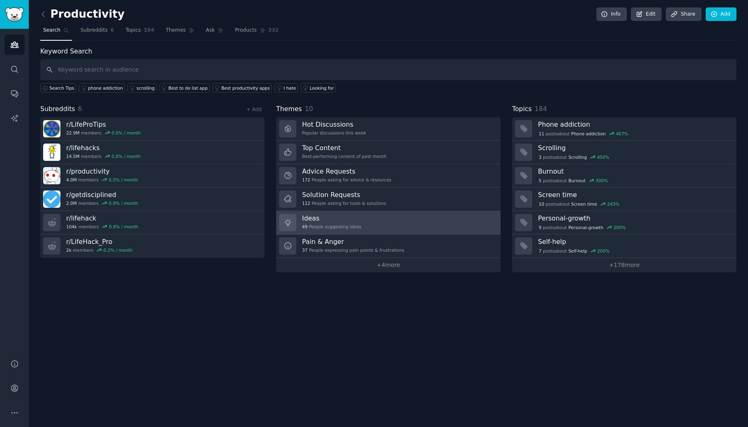
click at [375, 222] on link "Ideas 49 People suggesting ideas" at bounding box center [388, 222] width 224 height 23
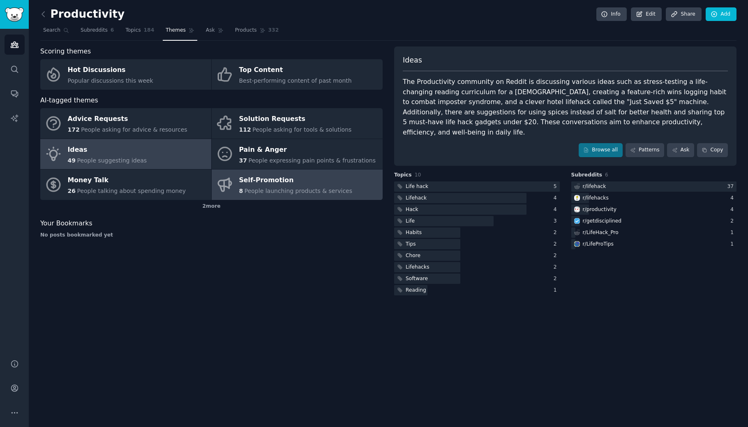
click at [321, 178] on div "Self-Promotion" at bounding box center [295, 180] width 113 height 13
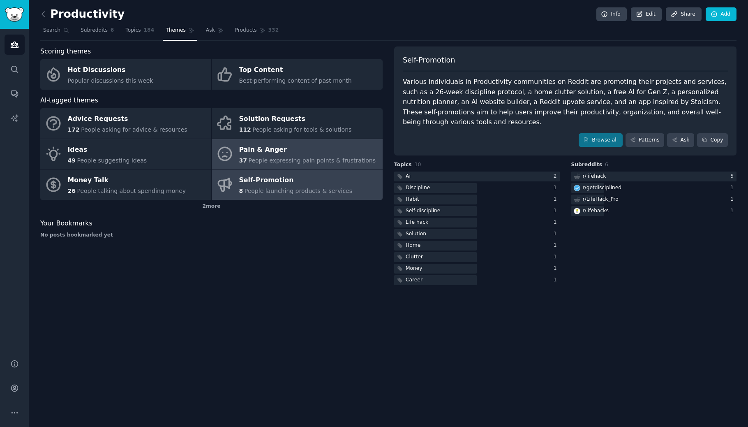
click at [224, 157] on icon at bounding box center [224, 154] width 13 height 13
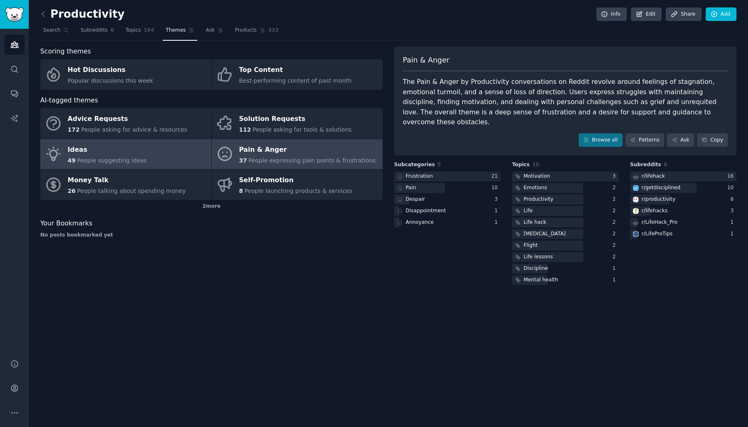
click at [80, 167] on link "Ideas 49 People suggesting ideas" at bounding box center [125, 154] width 171 height 30
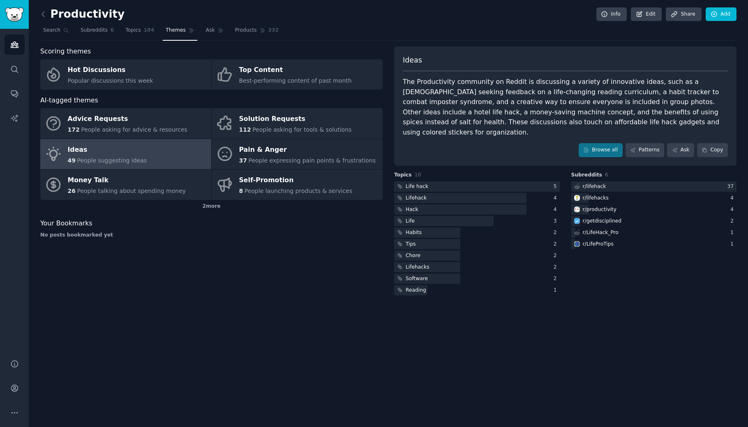
click at [582, 147] on div "Ideas The Productivity community on Reddit is discussing a variety of innovativ…" at bounding box center [565, 105] width 342 height 119
click at [583, 147] on div "Ideas The Productivity community on Reddit is discussing a variety of innovativ…" at bounding box center [565, 105] width 342 height 119
click at [585, 146] on link "Browse all" at bounding box center [601, 150] width 44 height 14
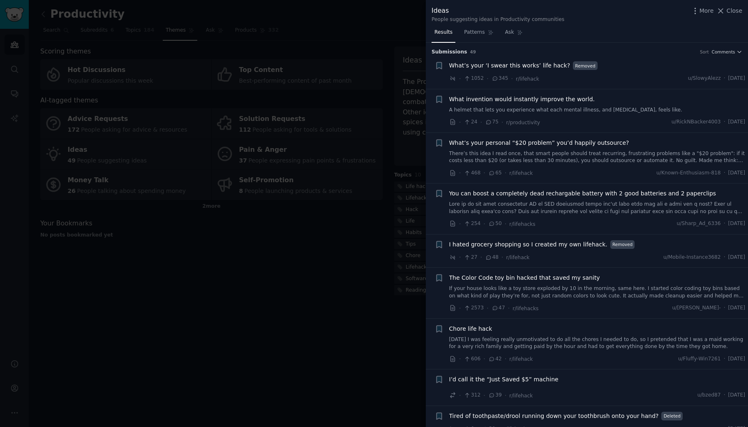
click at [535, 68] on span "What’s your ‘I swear this works’ life hack?" at bounding box center [509, 65] width 121 height 9
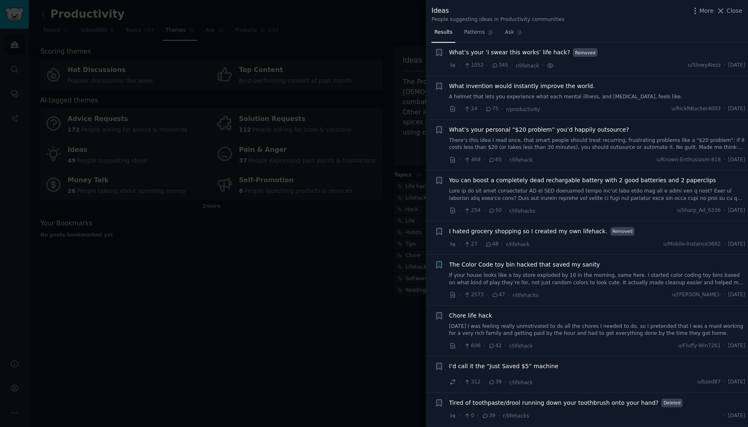
click at [486, 89] on span "What invention would instantly improve the world." at bounding box center [522, 86] width 146 height 9
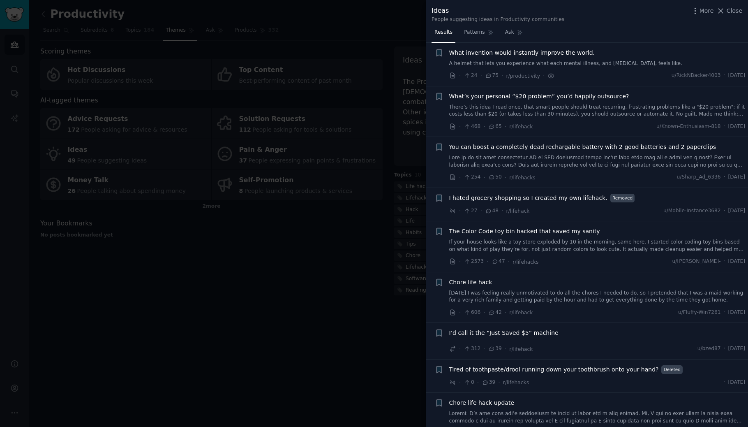
click at [341, 95] on div at bounding box center [374, 213] width 748 height 427
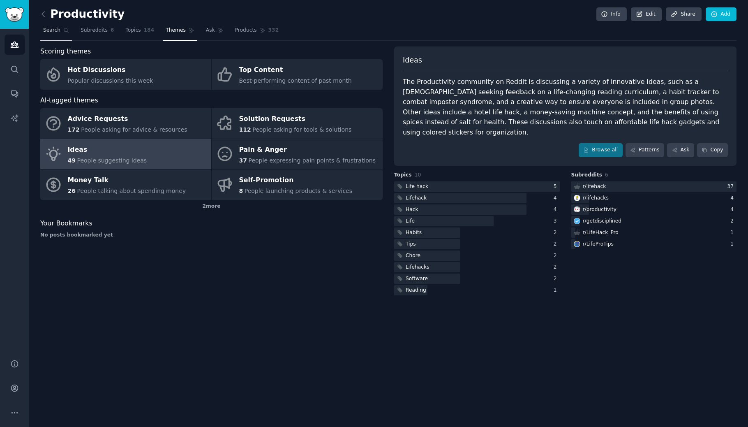
click at [55, 27] on span "Search" at bounding box center [51, 30] width 17 height 7
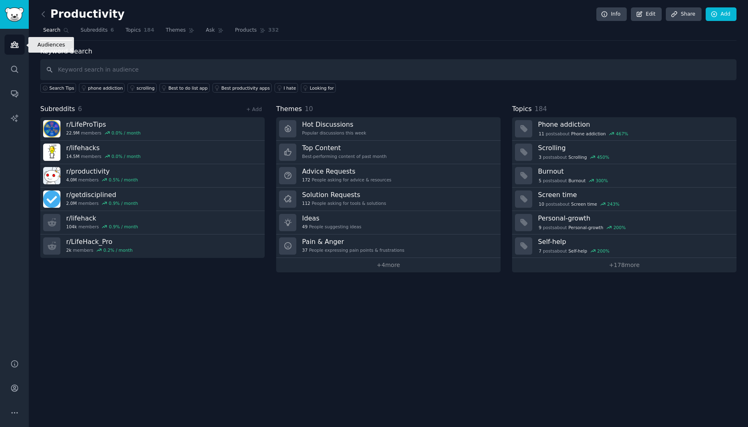
click at [12, 43] on icon "Sidebar" at bounding box center [14, 45] width 7 height 6
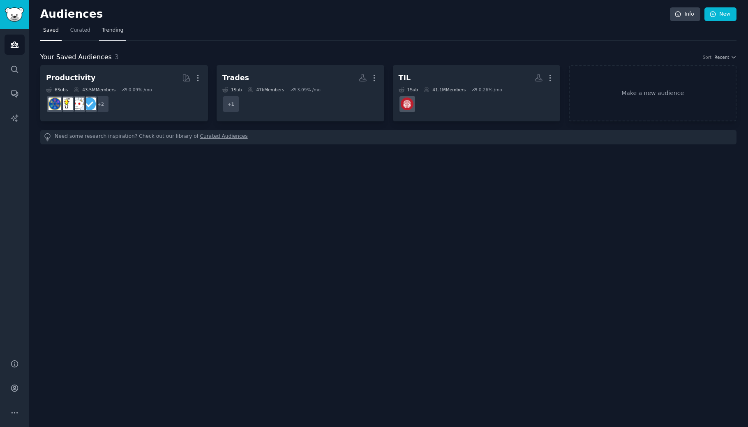
click at [104, 28] on span "Trending" at bounding box center [112, 30] width 21 height 7
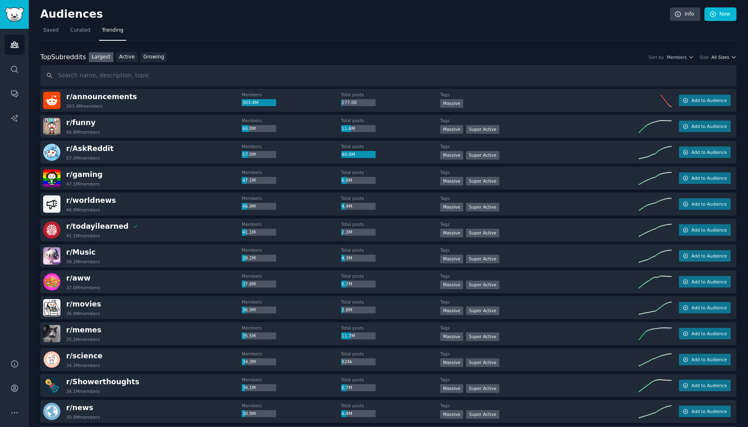
click at [719, 58] on span "All Sizes" at bounding box center [721, 57] width 18 height 6
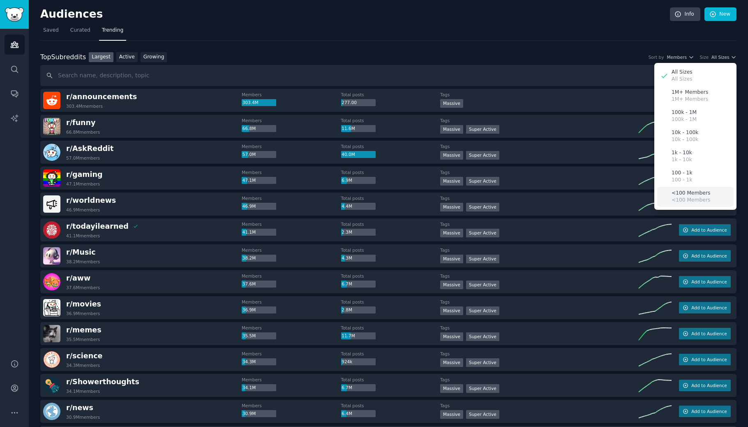
click at [691, 195] on p "<100 Members" at bounding box center [691, 192] width 39 height 7
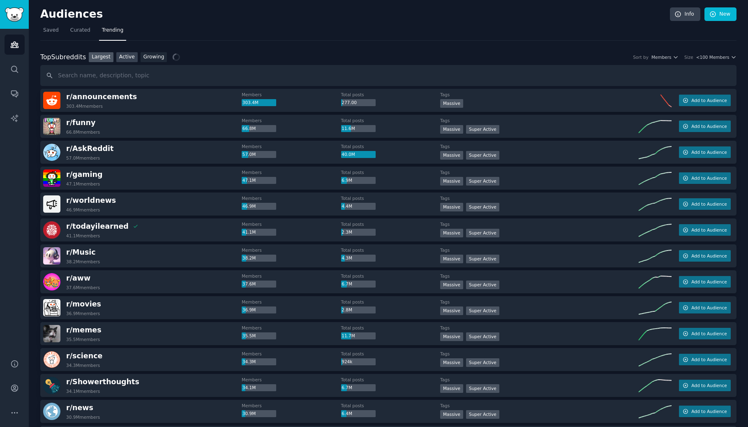
click at [134, 52] on link "Active" at bounding box center [126, 57] width 21 height 10
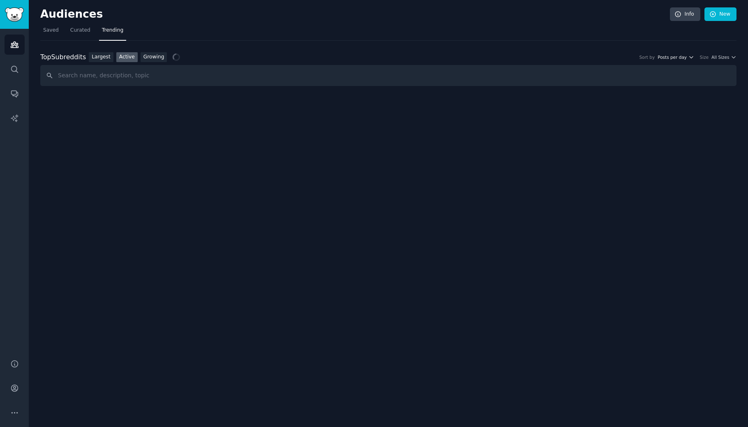
click at [668, 58] on span "Posts per day" at bounding box center [672, 57] width 29 height 6
click at [580, 41] on div "Top Subreddits Top Subreddits Largest Active Growing Sort by Posts per day Post…" at bounding box center [388, 64] width 696 height 46
click at [721, 54] on span "All Sizes" at bounding box center [721, 57] width 18 height 6
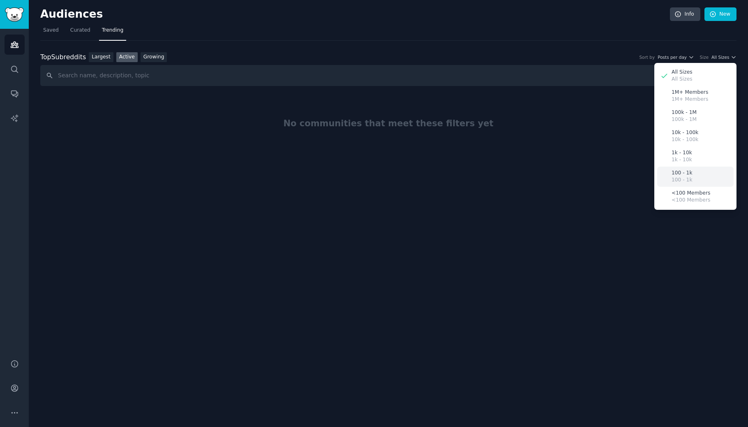
click at [709, 180] on div "100 - 1k 100 - 1k" at bounding box center [695, 176] width 76 height 20
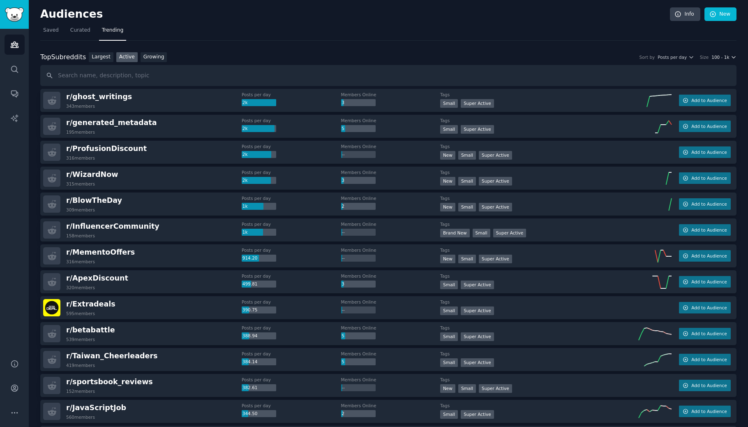
click at [712, 55] on span "100 - 1k" at bounding box center [721, 57] width 18 height 6
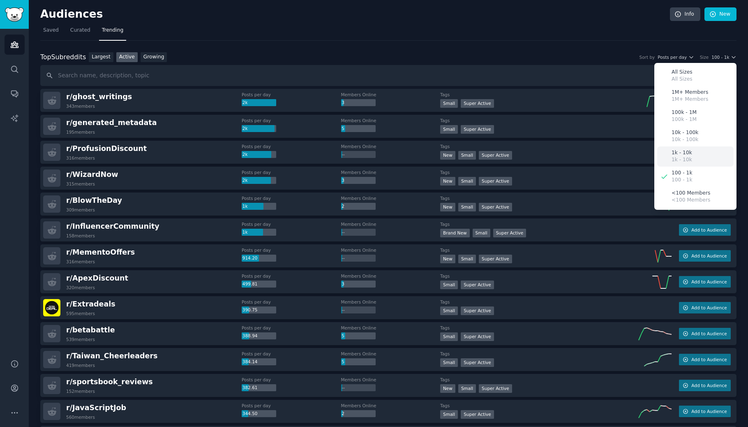
click at [702, 160] on div "1k - 10k 1k - 10k" at bounding box center [695, 156] width 76 height 20
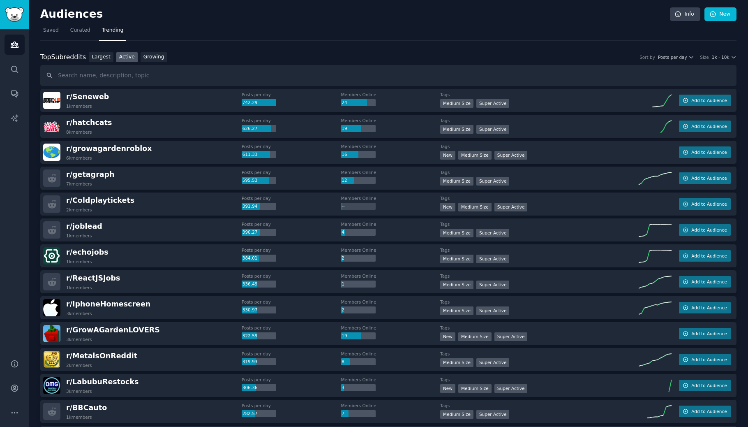
click at [668, 55] on span "Posts per day" at bounding box center [672, 57] width 29 height 6
click at [663, 84] on p "Members Online" at bounding box center [649, 87] width 41 height 7
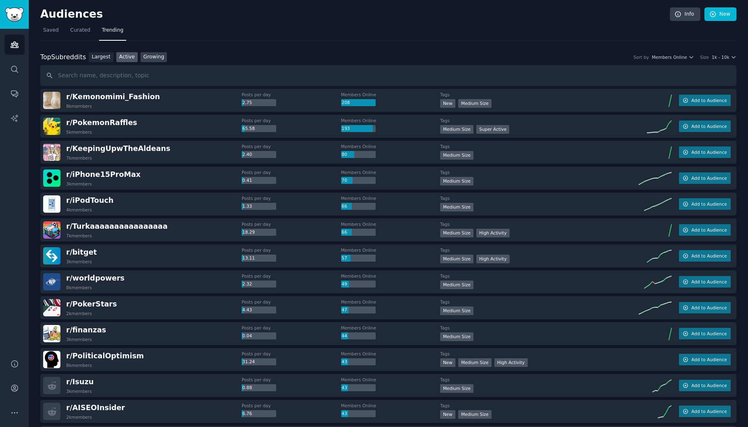
click at [152, 58] on link "Growing" at bounding box center [154, 57] width 27 height 10
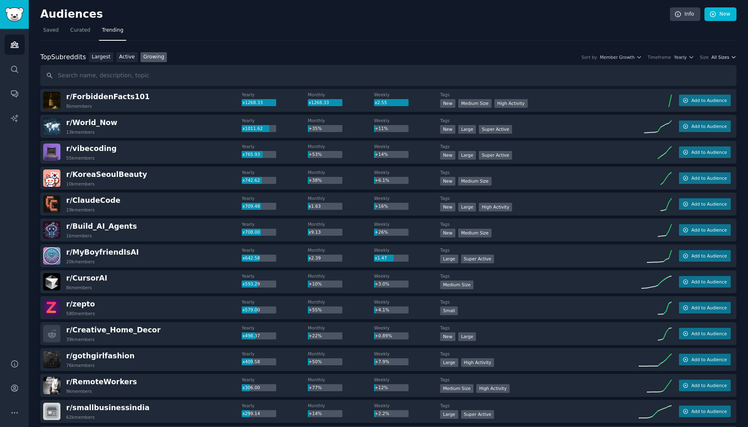
click at [716, 55] on span "All Sizes" at bounding box center [721, 57] width 18 height 6
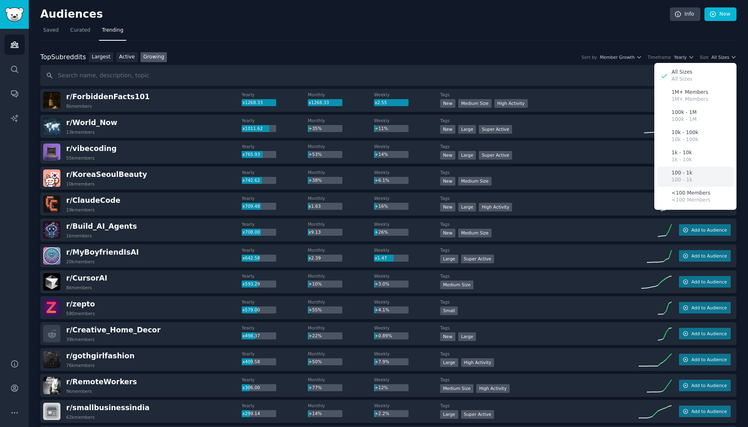
click at [708, 177] on div "100 - 1k 100 - 1k" at bounding box center [695, 176] width 76 height 20
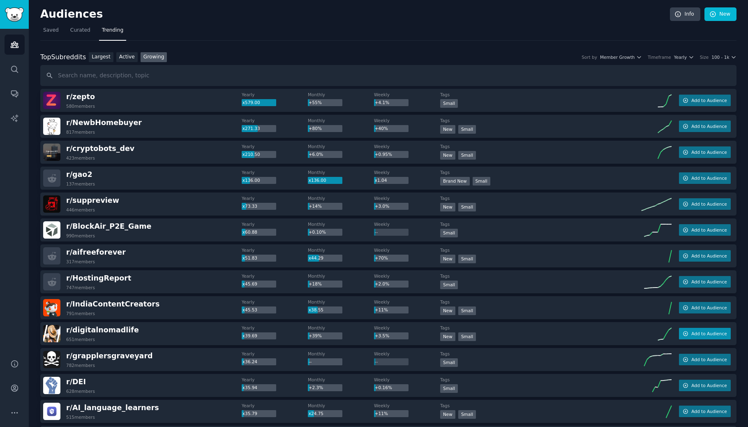
click at [684, 334] on icon "button" at bounding box center [686, 333] width 5 height 5
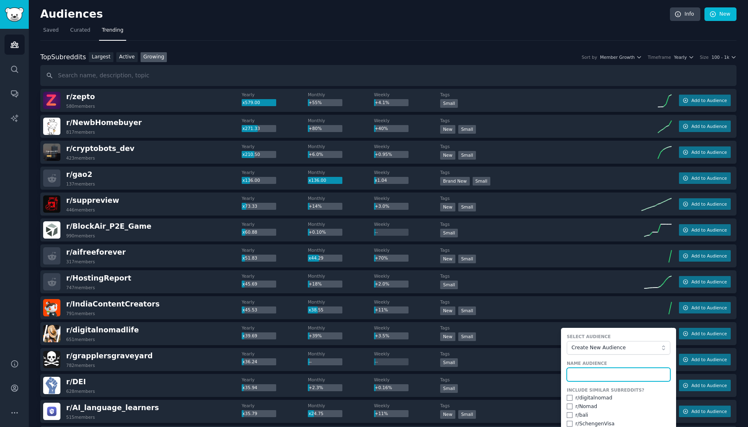
click at [596, 375] on input "text" at bounding box center [619, 374] width 104 height 14
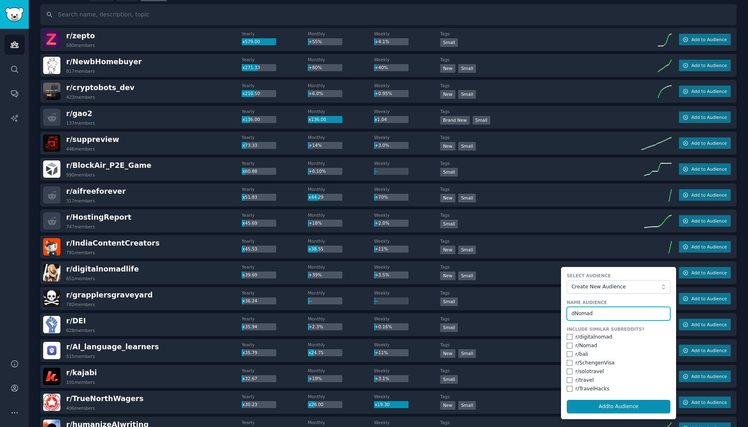
scroll to position [61, 0]
type input "dNomad"
click at [587, 337] on div "r/ digitalnomad" at bounding box center [593, 336] width 37 height 7
click at [568, 336] on input "checkbox" at bounding box center [570, 336] width 6 height 6
checkbox input "true"
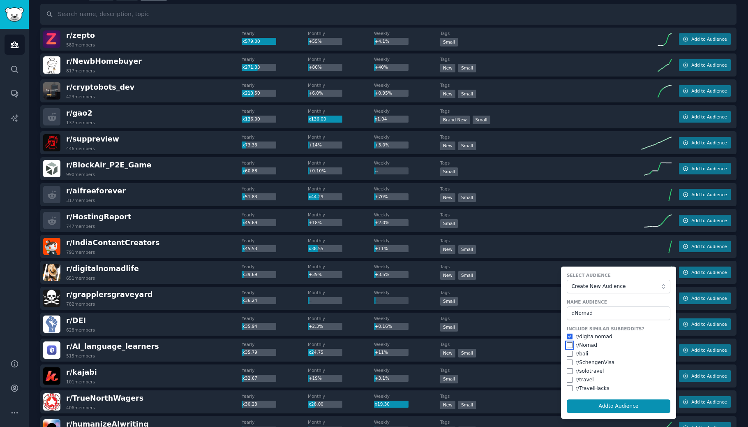
click at [568, 344] on input "checkbox" at bounding box center [570, 345] width 6 height 6
checkbox input "true"
click at [592, 404] on button "Add to Audience" at bounding box center [619, 406] width 104 height 14
checkbox input "false"
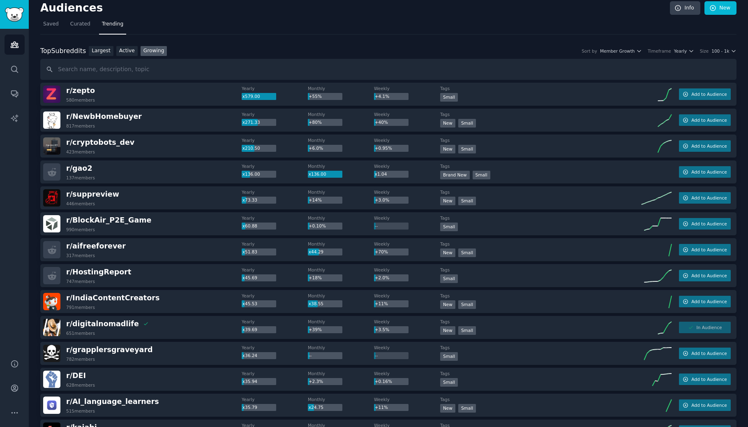
scroll to position [0, 0]
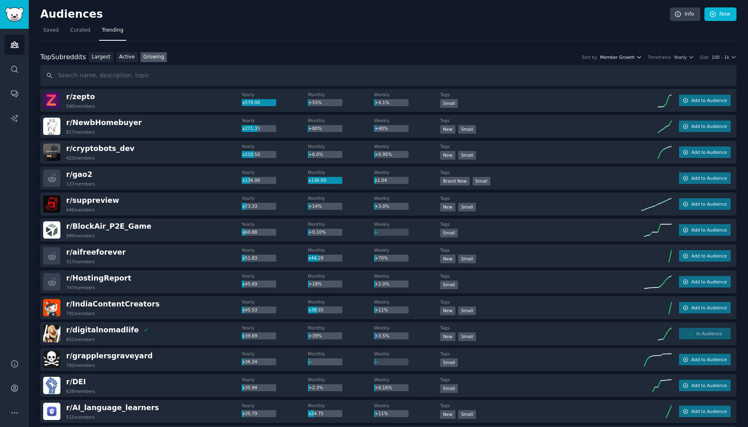
click at [635, 58] on span "Member Growth" at bounding box center [617, 57] width 35 height 6
click at [667, 55] on div "Timeframe" at bounding box center [659, 57] width 23 height 6
click at [684, 56] on span "Yearly" at bounding box center [680, 57] width 13 height 6
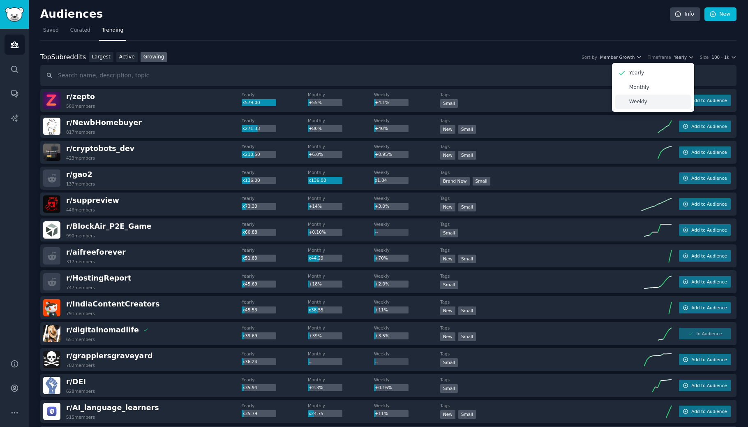
click at [663, 101] on div "Weekly" at bounding box center [653, 102] width 76 height 14
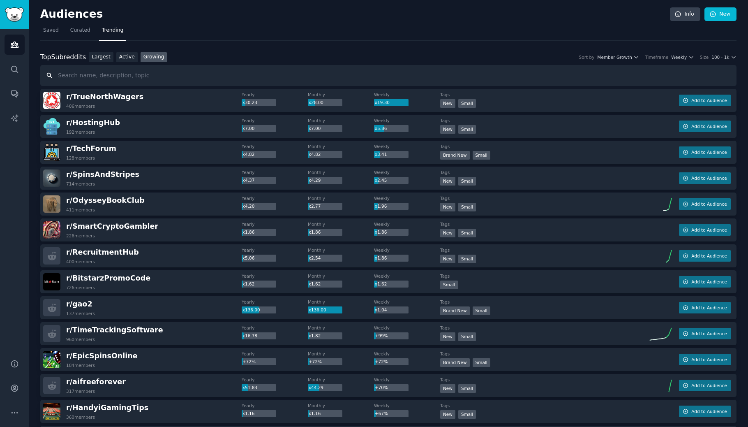
click at [101, 73] on input "text" at bounding box center [388, 75] width 696 height 21
click at [65, 33] on nav "Saved Curated Trending" at bounding box center [388, 32] width 696 height 17
click at [72, 33] on span "Curated" at bounding box center [80, 30] width 20 height 7
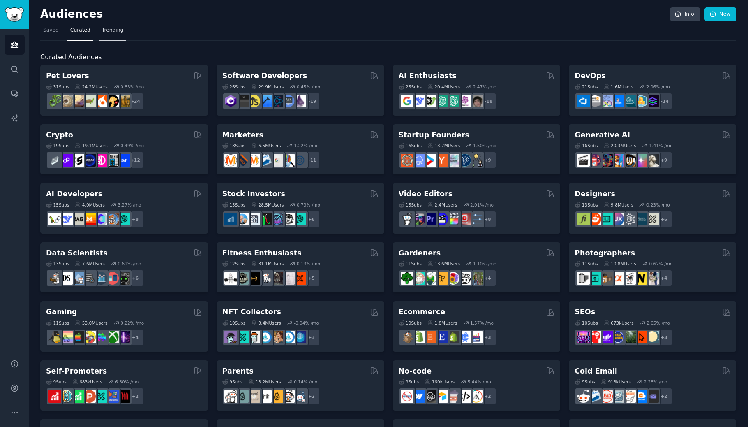
click at [116, 30] on span "Trending" at bounding box center [112, 30] width 21 height 7
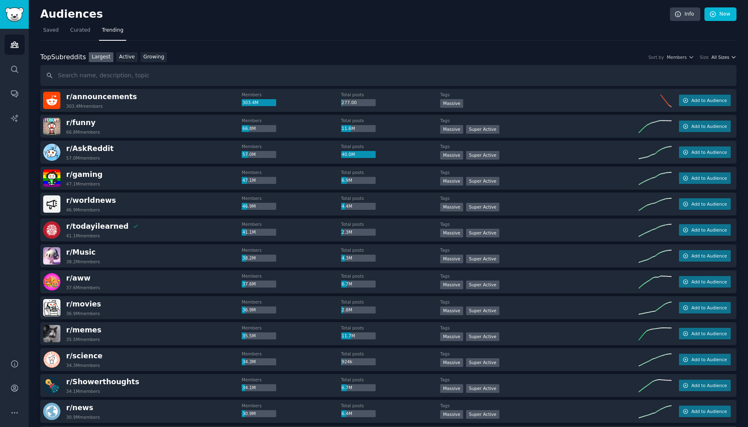
click at [723, 58] on span "All Sizes" at bounding box center [721, 57] width 18 height 6
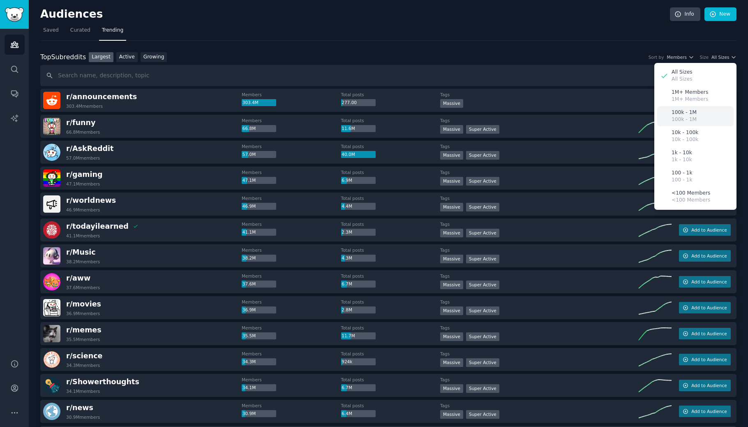
click at [693, 124] on div "100k - 1M 100k - 1M" at bounding box center [695, 116] width 76 height 20
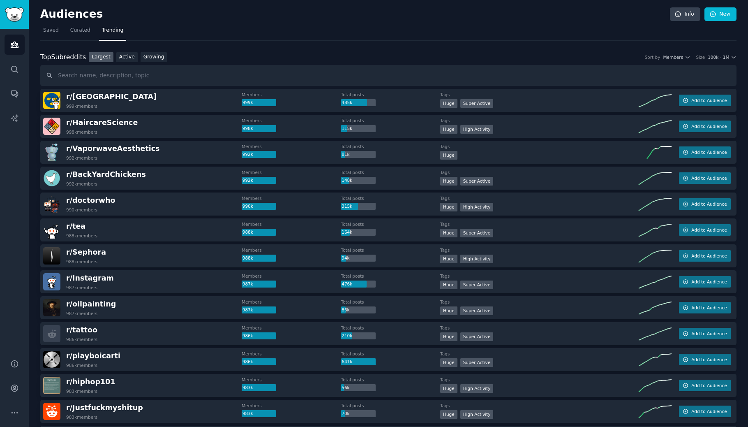
click at [680, 60] on div "Top Subreddits Top Subreddits Largest Active Growing Sort by Members Size 100k …" at bounding box center [388, 57] width 696 height 10
click at [680, 54] on span "Members" at bounding box center [673, 57] width 20 height 6
click at [529, 32] on nav "Saved Curated Trending" at bounding box center [388, 32] width 696 height 17
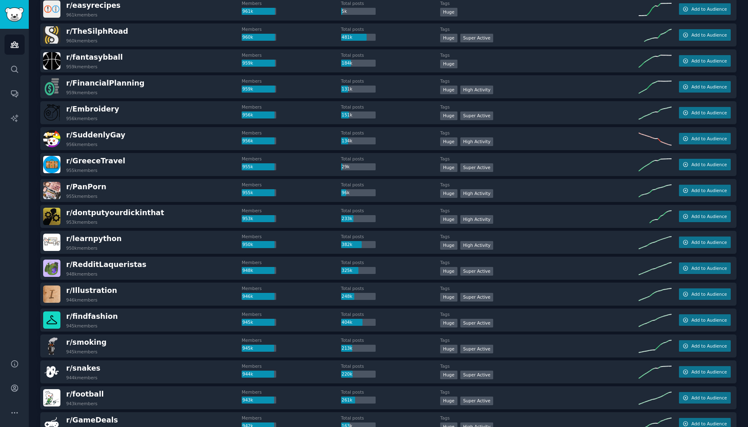
scroll to position [1010, 0]
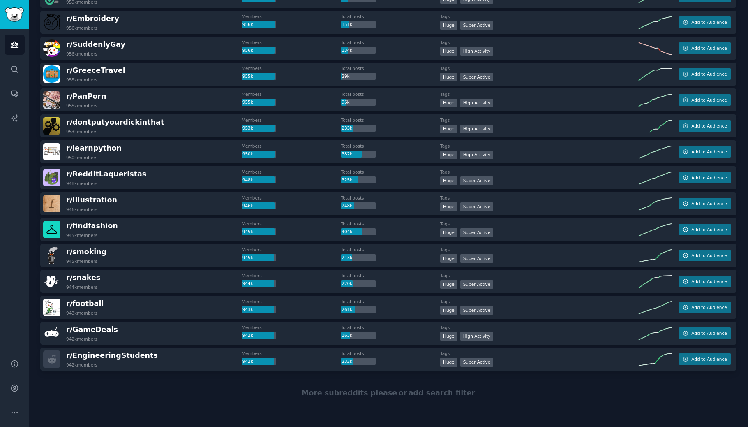
click at [383, 395] on span "More subreddits please" at bounding box center [349, 392] width 95 height 8
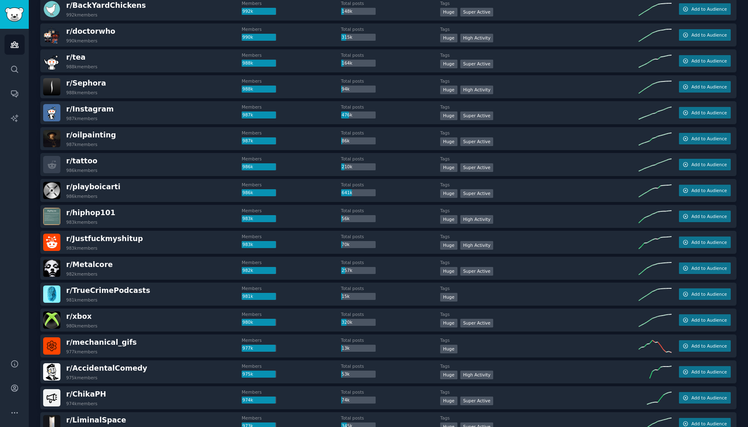
scroll to position [0, 0]
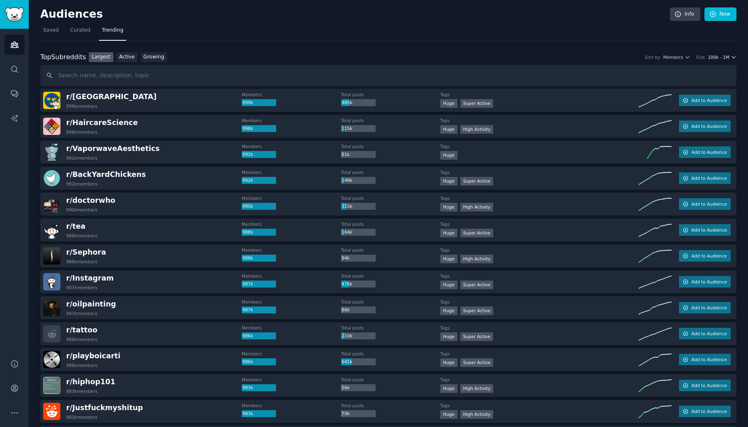
click at [719, 60] on div "Top Subreddits Top Subreddits Largest Active Growing Sort by Members Size 100k …" at bounding box center [388, 57] width 696 height 10
click at [719, 57] on span "100k - 1M" at bounding box center [718, 57] width 21 height 6
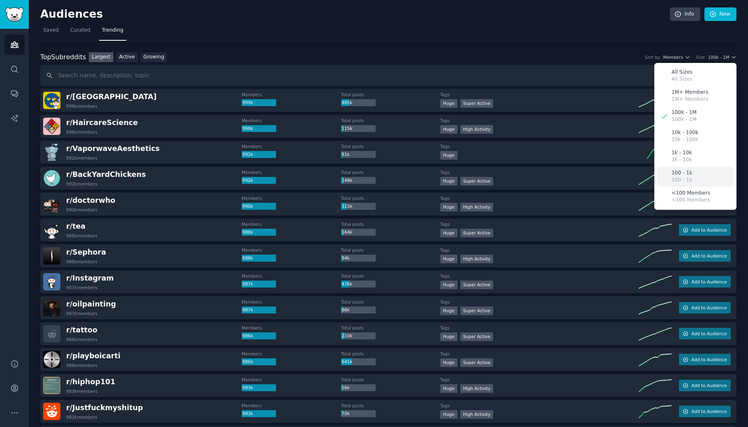
click at [696, 171] on div "100 - 1k 100 - 1k" at bounding box center [695, 176] width 76 height 20
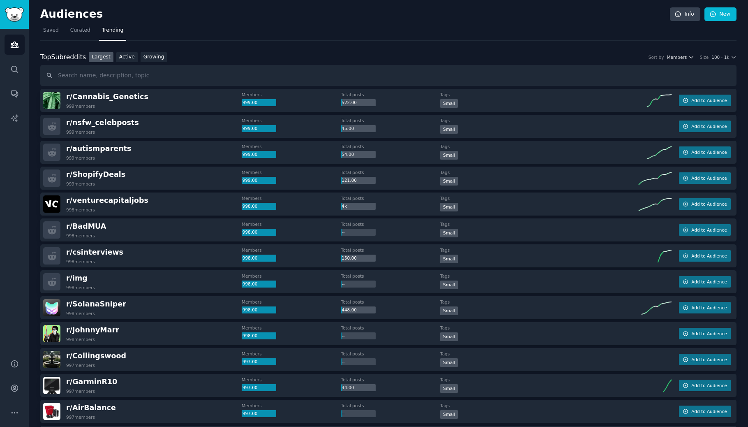
click at [677, 55] on span "Members" at bounding box center [677, 57] width 20 height 6
click at [124, 54] on link "Active" at bounding box center [126, 57] width 21 height 10
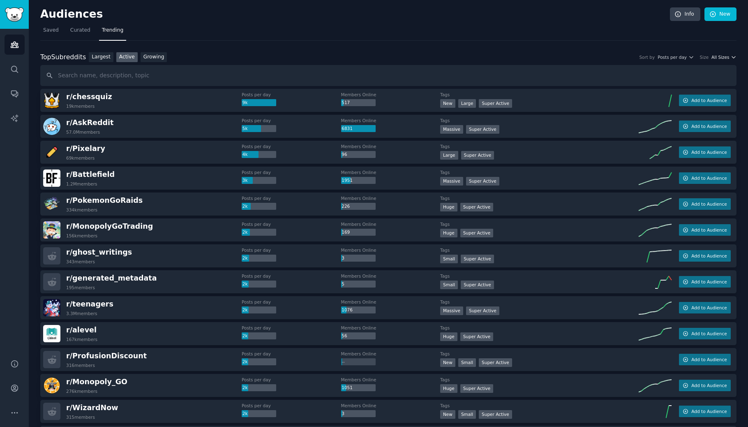
click at [722, 57] on span "All Sizes" at bounding box center [721, 57] width 18 height 6
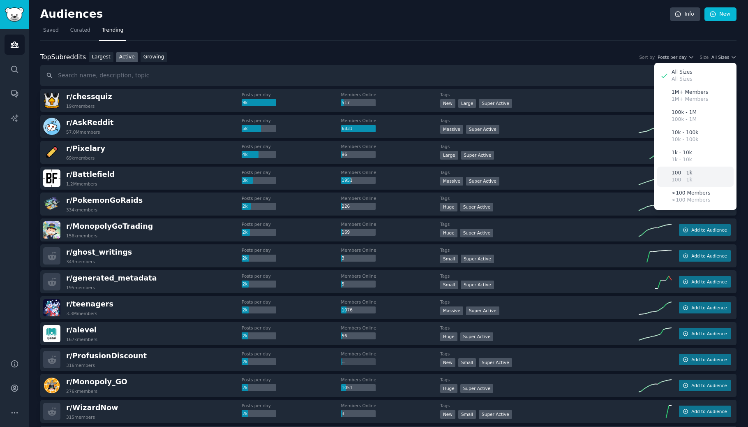
click at [680, 178] on p "100 - 1k" at bounding box center [682, 179] width 21 height 7
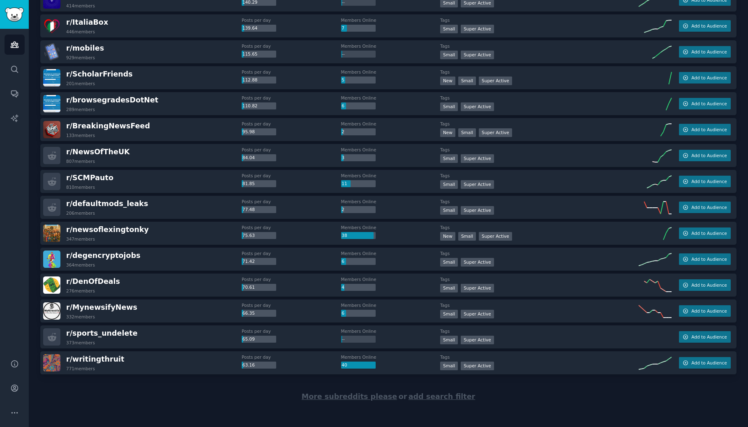
scroll to position [1010, 0]
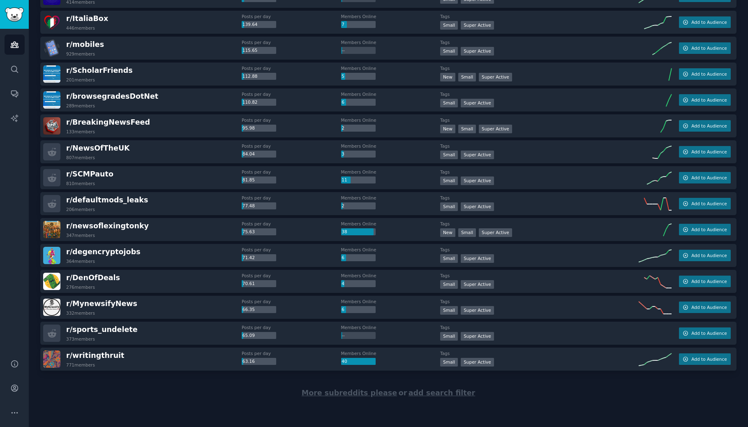
click at [347, 393] on span "More subreddits please" at bounding box center [349, 392] width 95 height 8
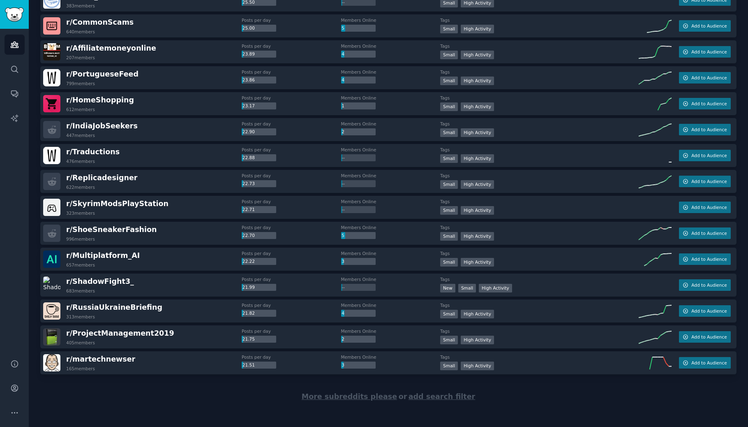
scroll to position [2305, 0]
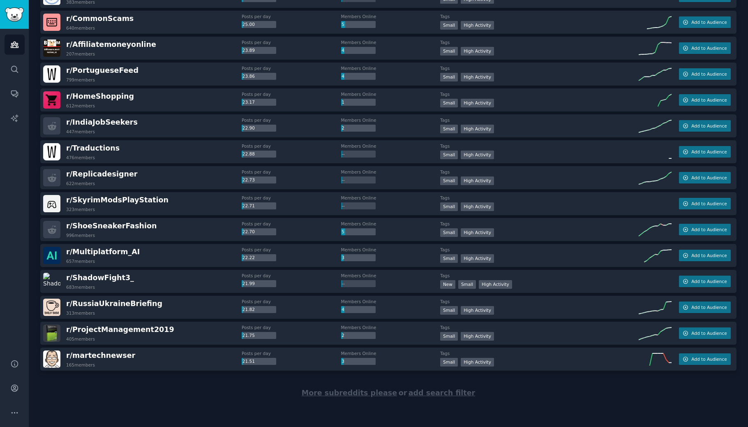
click at [337, 394] on span "More subreddits please" at bounding box center [349, 392] width 95 height 8
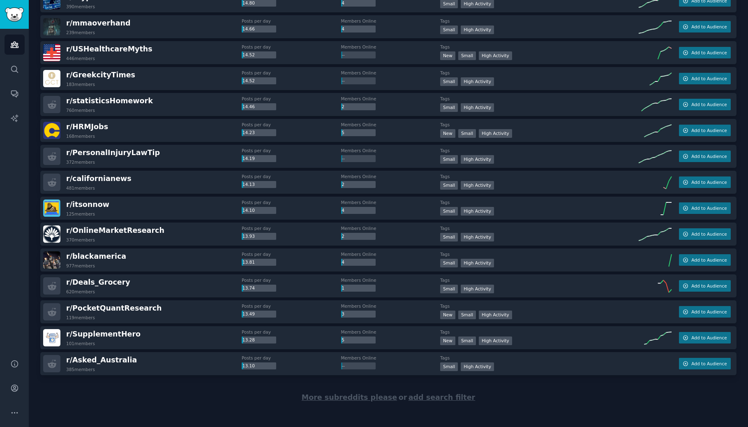
scroll to position [3600, 0]
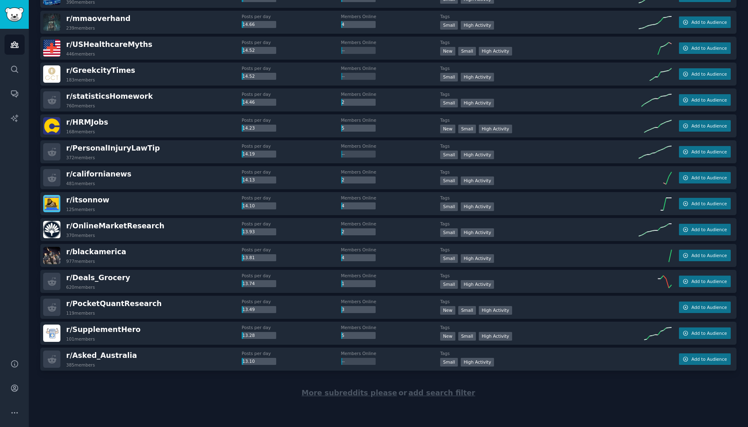
click at [335, 395] on span "More subreddits please" at bounding box center [349, 392] width 95 height 8
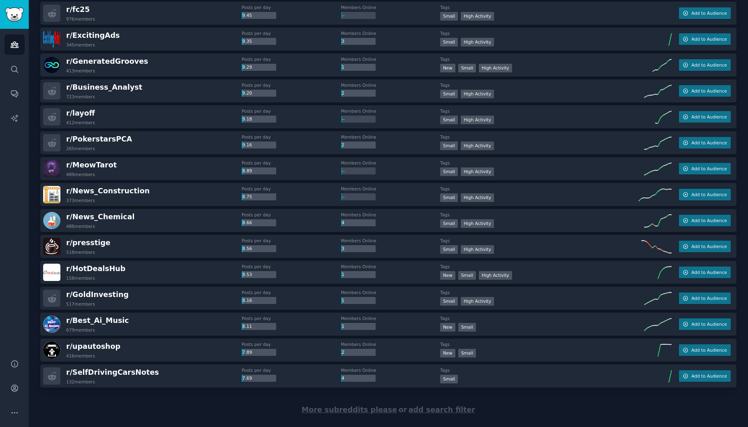
scroll to position [4895, 0]
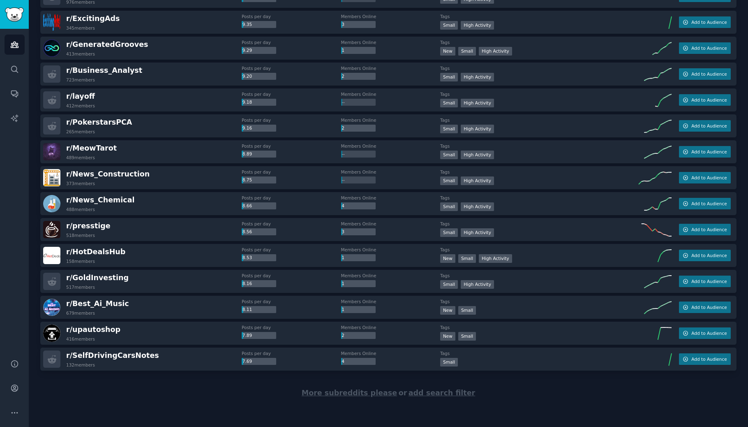
click at [328, 391] on span "More subreddits please" at bounding box center [349, 392] width 95 height 8
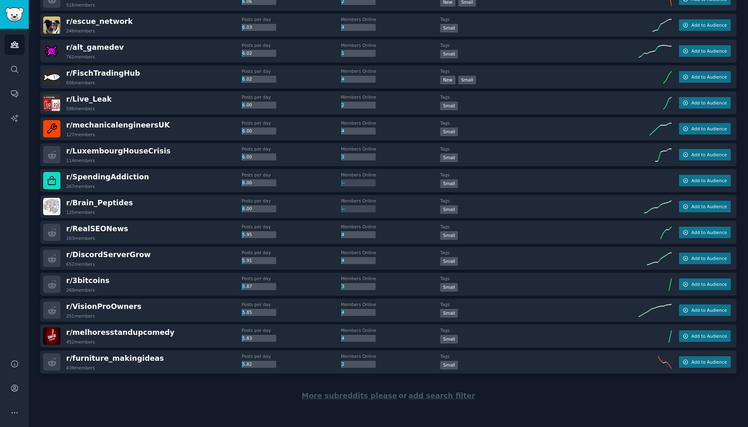
scroll to position [6190, 0]
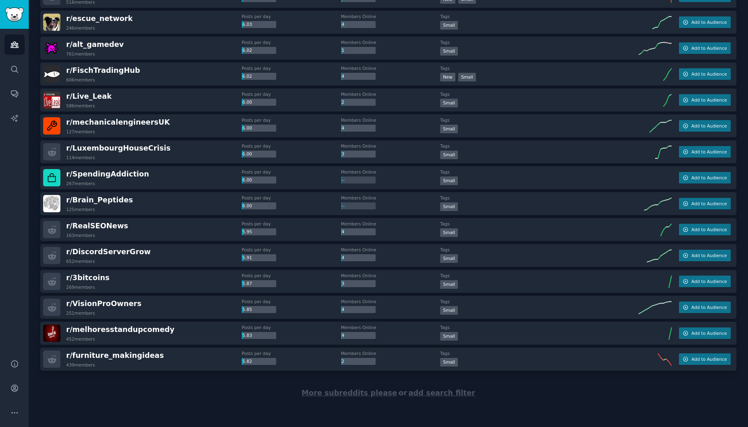
click at [355, 389] on span "More subreddits please" at bounding box center [349, 392] width 95 height 8
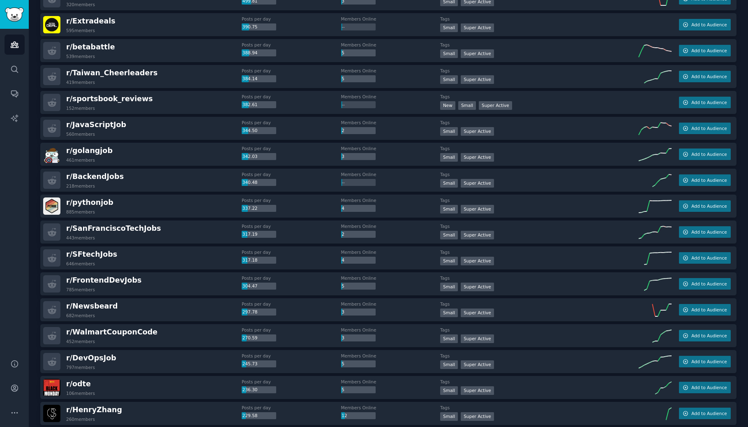
scroll to position [0, 0]
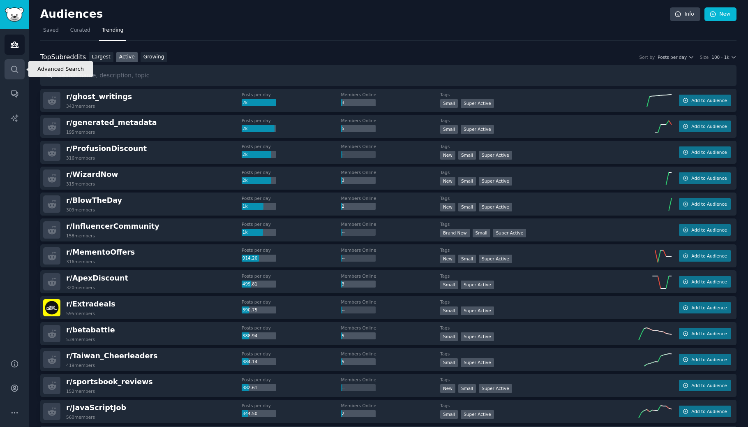
click at [19, 67] on link "Search" at bounding box center [15, 69] width 20 height 20
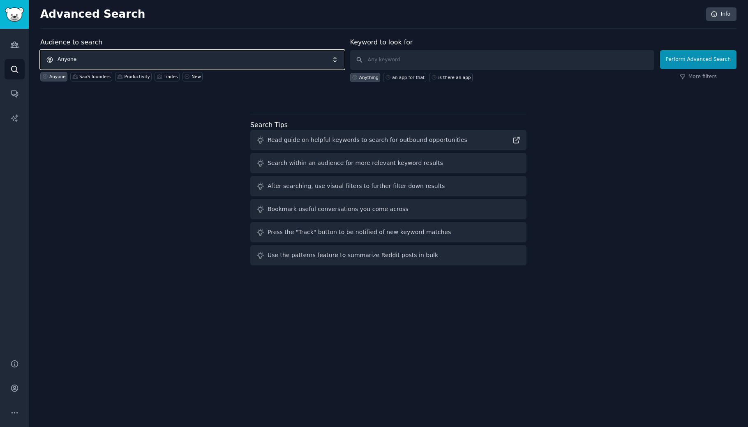
click at [99, 58] on span "Anyone" at bounding box center [192, 59] width 304 height 19
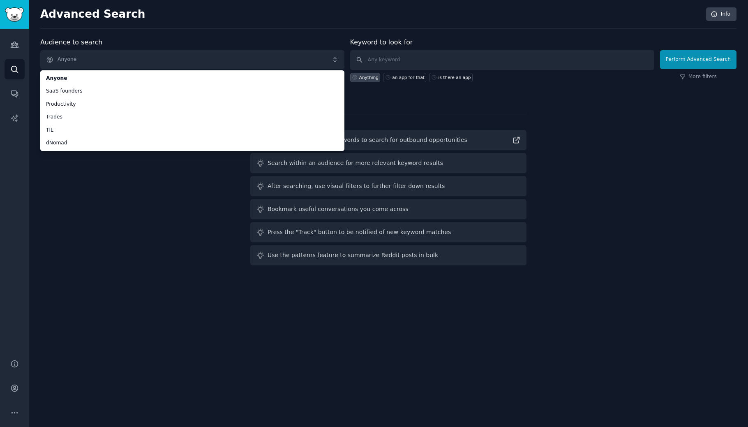
click at [123, 176] on div "Audience to search Anyone Anyone SaaS founders Productivity Trades TIL dNomad A…" at bounding box center [388, 152] width 696 height 231
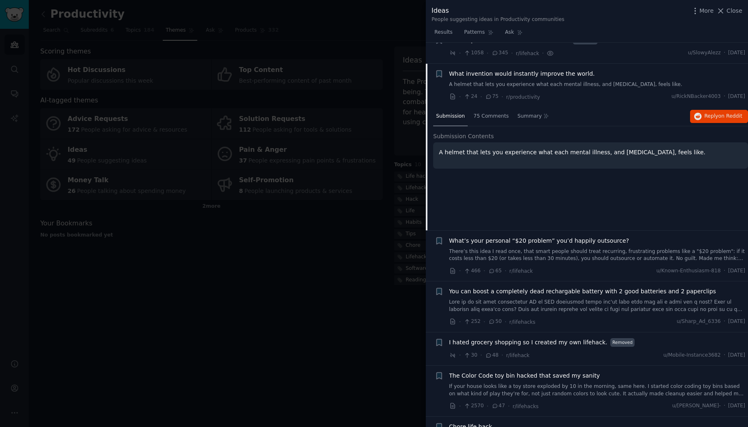
scroll to position [21, 0]
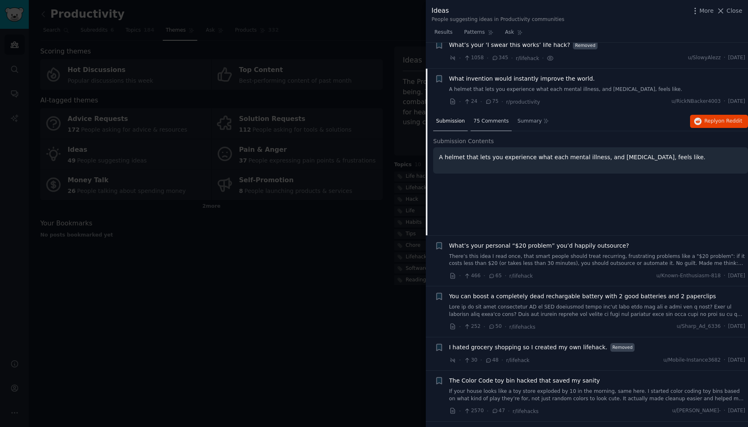
click at [476, 118] on span "75 Comments" at bounding box center [491, 121] width 35 height 7
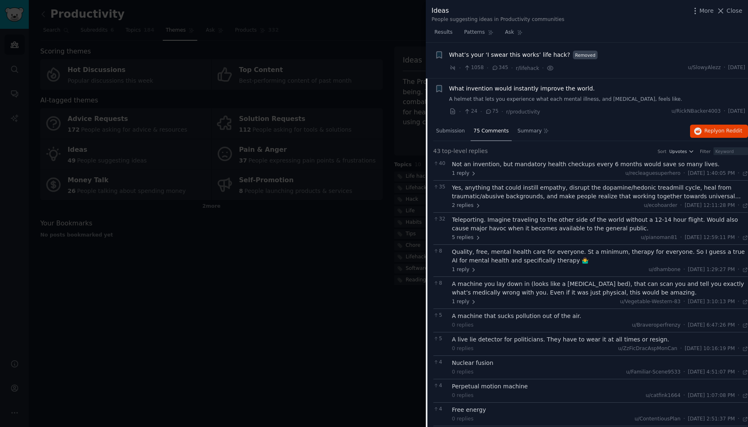
scroll to position [9, 0]
click at [731, 9] on span "Close" at bounding box center [735, 11] width 16 height 9
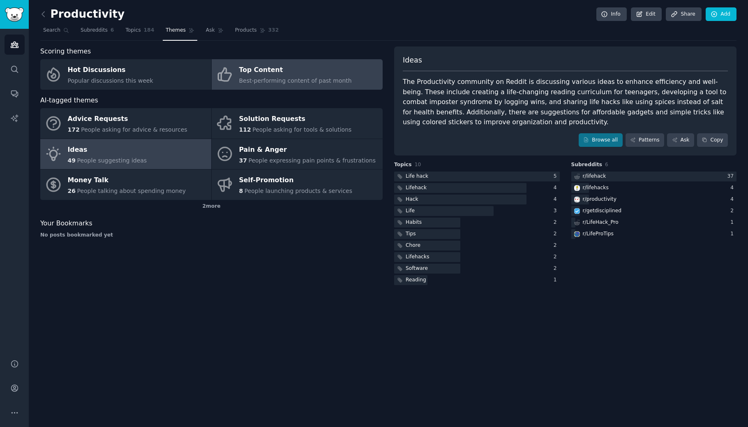
click at [280, 81] on span "Best-performing content of past month" at bounding box center [295, 80] width 113 height 7
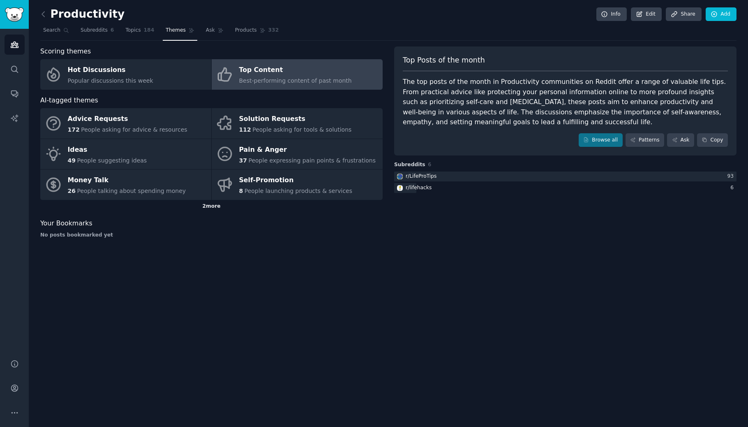
click at [215, 205] on div "2 more" at bounding box center [211, 206] width 342 height 13
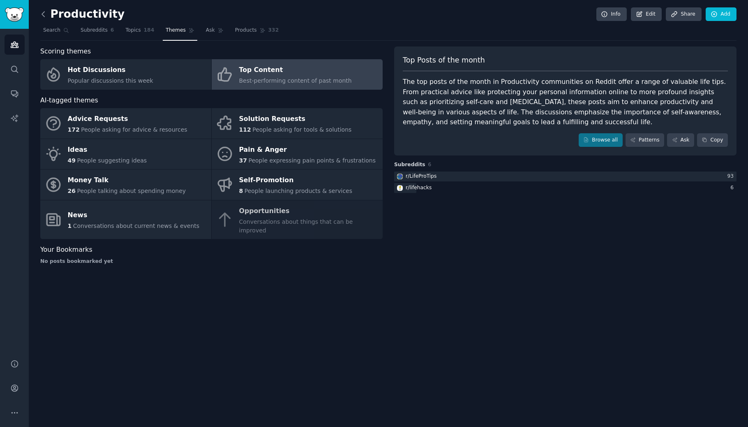
click at [42, 12] on icon at bounding box center [43, 14] width 9 height 9
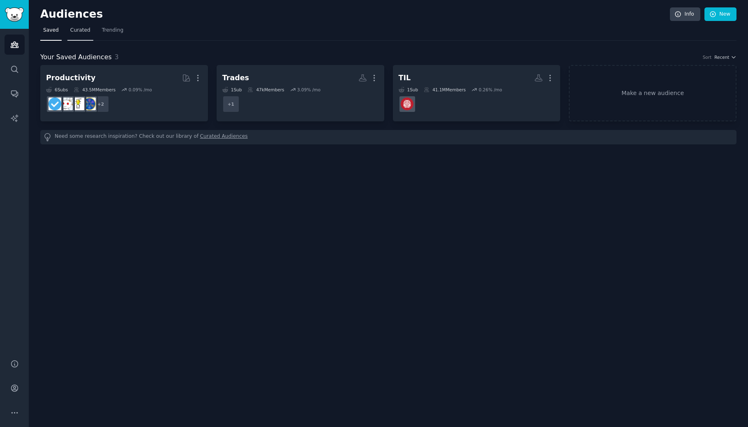
click at [71, 31] on span "Curated" at bounding box center [80, 30] width 20 height 7
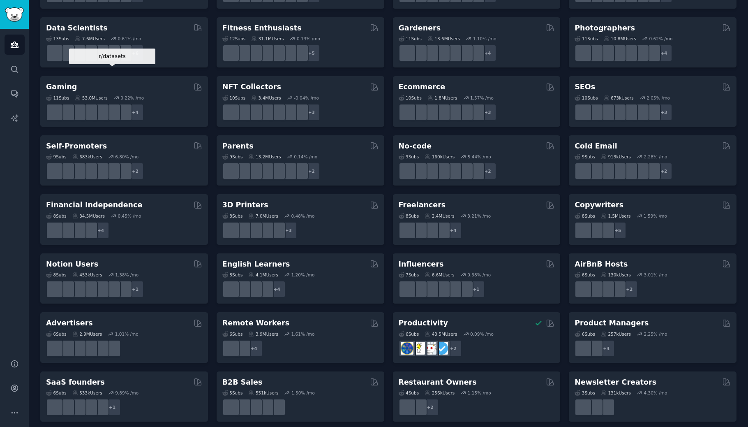
scroll to position [231, 0]
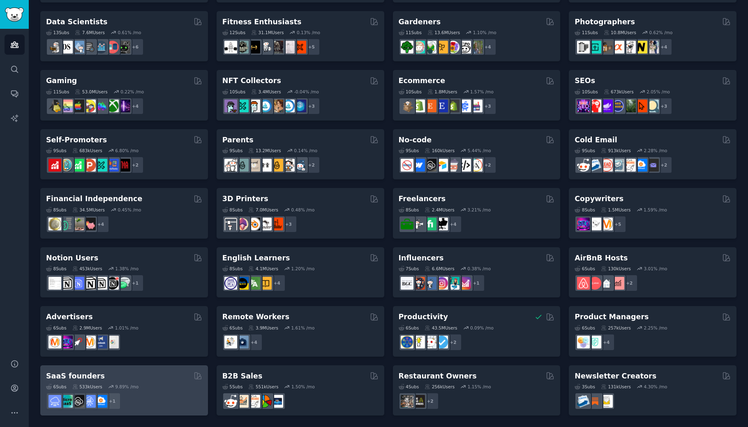
click at [117, 373] on div "SaaS founders" at bounding box center [124, 376] width 156 height 10
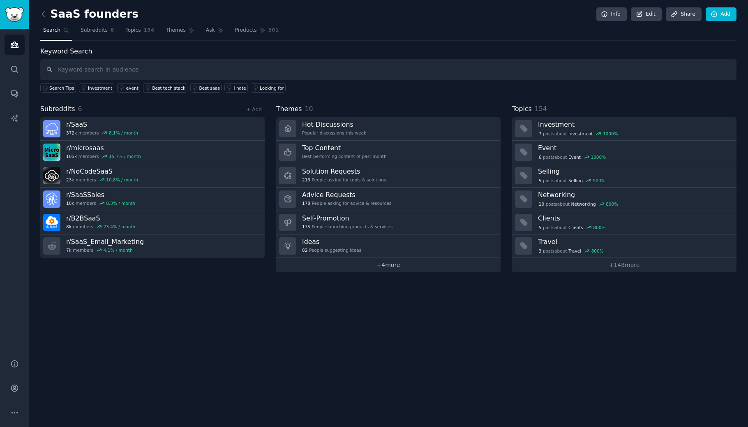
click at [347, 269] on link "+ 4 more" at bounding box center [388, 265] width 224 height 14
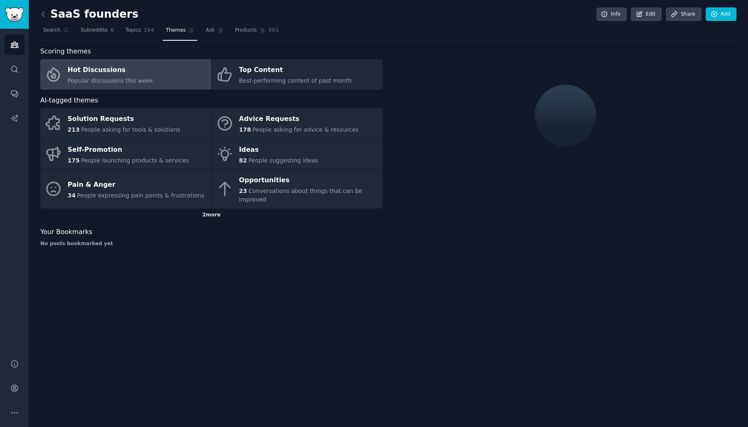
click at [207, 208] on div "2 more" at bounding box center [211, 214] width 342 height 13
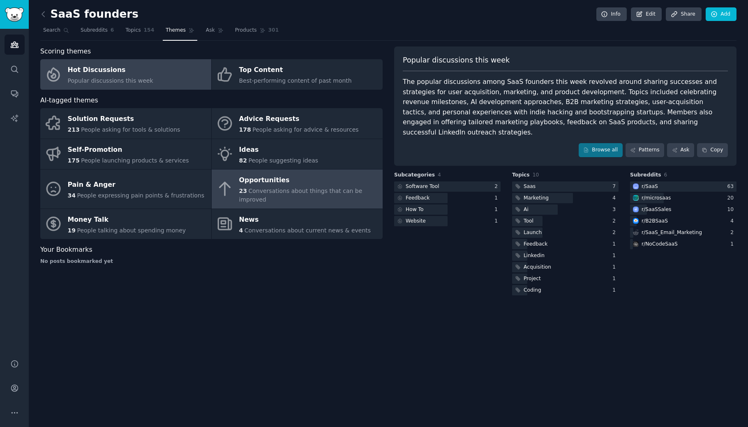
click at [284, 187] on span "Conversations about things that can be improved" at bounding box center [300, 194] width 123 height 15
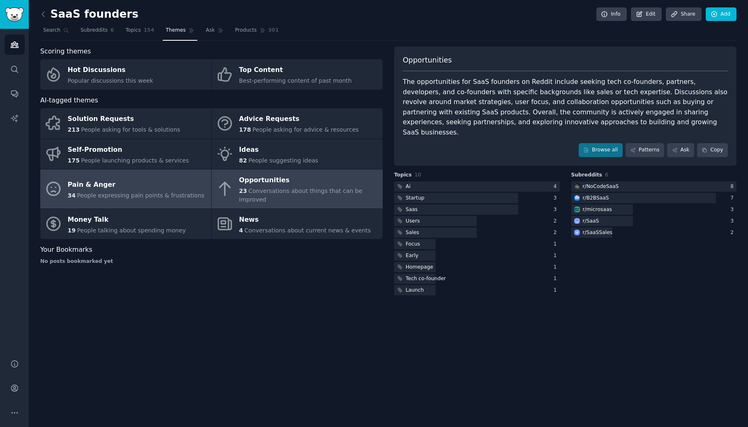
click at [208, 185] on link "Pain & Anger 34 People expressing pain points & frustrations" at bounding box center [125, 188] width 171 height 39
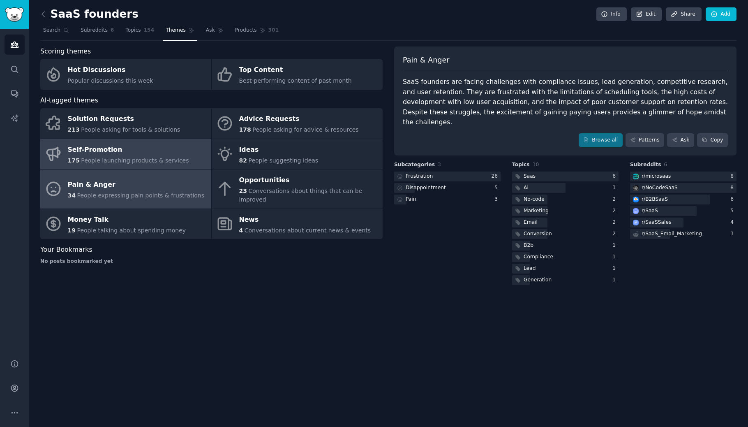
click at [156, 152] on div "Self-Promotion" at bounding box center [128, 149] width 121 height 13
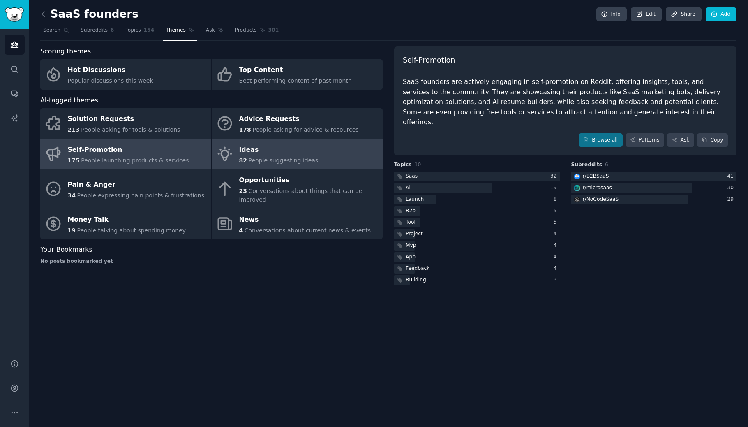
click at [356, 152] on link "Ideas 82 People suggesting ideas" at bounding box center [297, 154] width 171 height 30
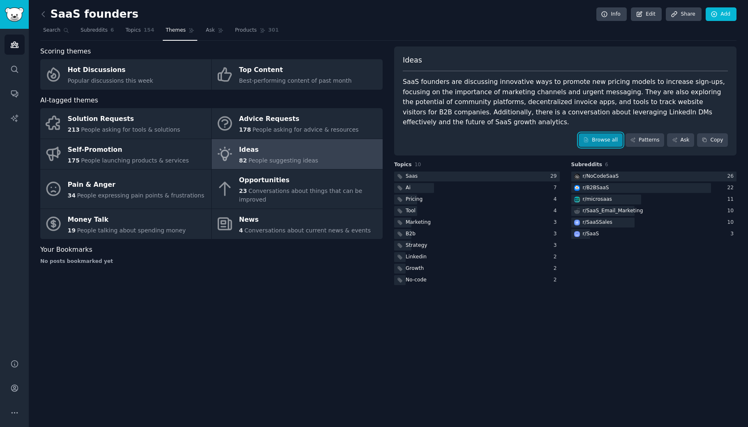
click at [593, 143] on link "Browse all" at bounding box center [601, 140] width 44 height 14
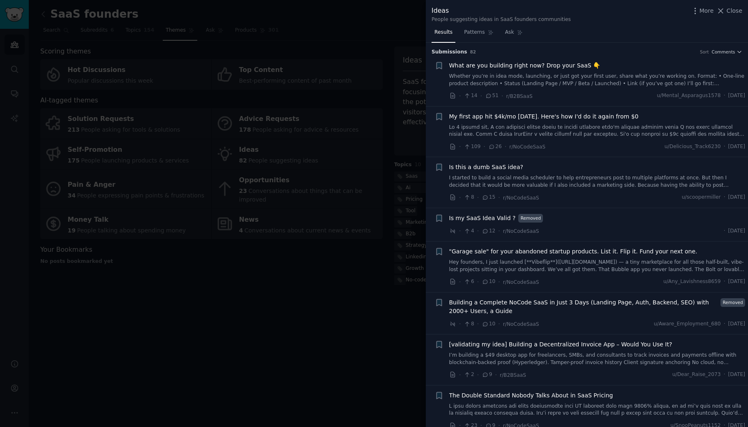
click at [548, 131] on link at bounding box center [597, 131] width 296 height 14
